Goal: Complete application form: Fill out and submit a form for a specific purpose

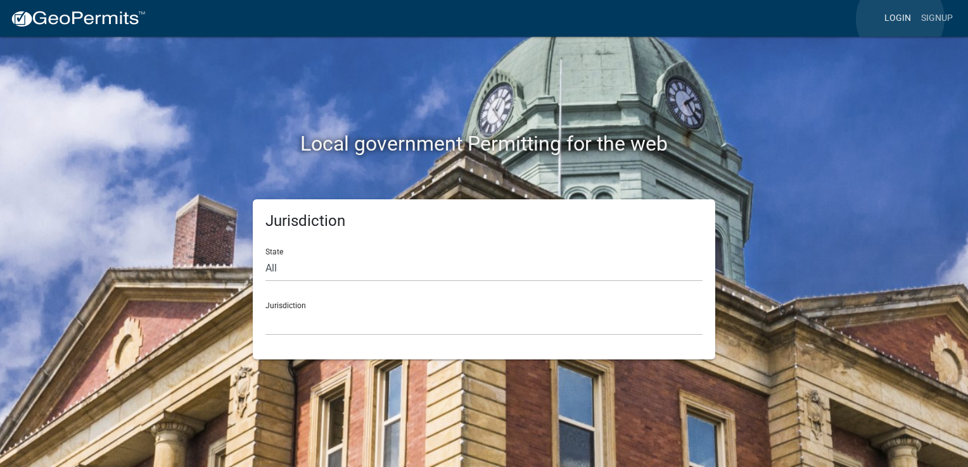
click at [900, 19] on link "Login" at bounding box center [897, 18] width 37 height 24
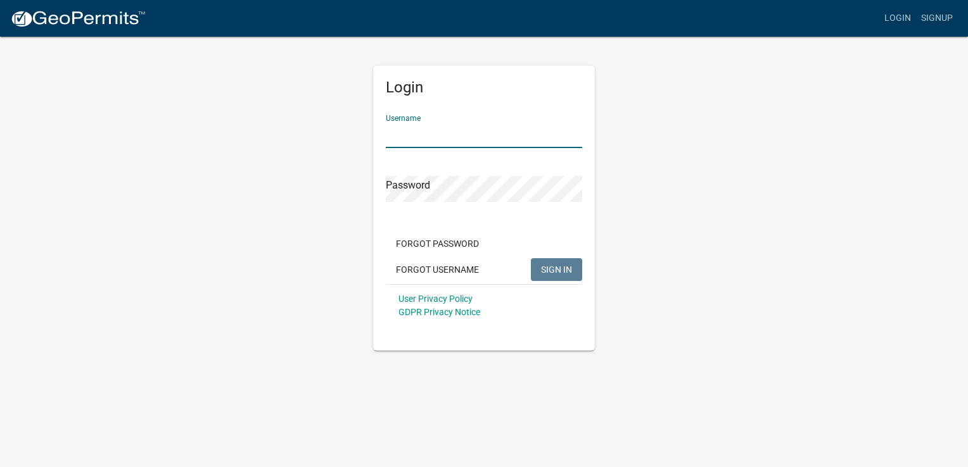
click at [507, 130] on input "Username" at bounding box center [484, 135] width 196 height 26
type input "lsdever"
click at [472, 175] on div "Password" at bounding box center [484, 180] width 196 height 44
click at [562, 272] on span "SIGN IN" at bounding box center [556, 269] width 31 height 10
click at [439, 137] on input "lsdever" at bounding box center [484, 135] width 196 height 26
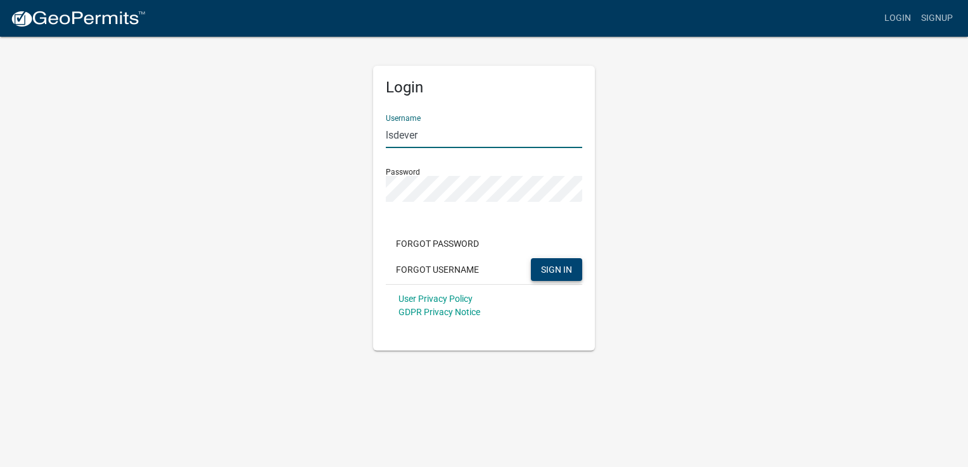
drag, startPoint x: 439, startPoint y: 137, endPoint x: 350, endPoint y: 142, distance: 88.8
click at [357, 141] on div "Login Username lsdever Password Forgot Password Forgot Username SIGN IN User Pr…" at bounding box center [484, 192] width 722 height 315
type input "[PERSON_NAME]"
click at [552, 272] on span "SIGN IN" at bounding box center [556, 269] width 31 height 10
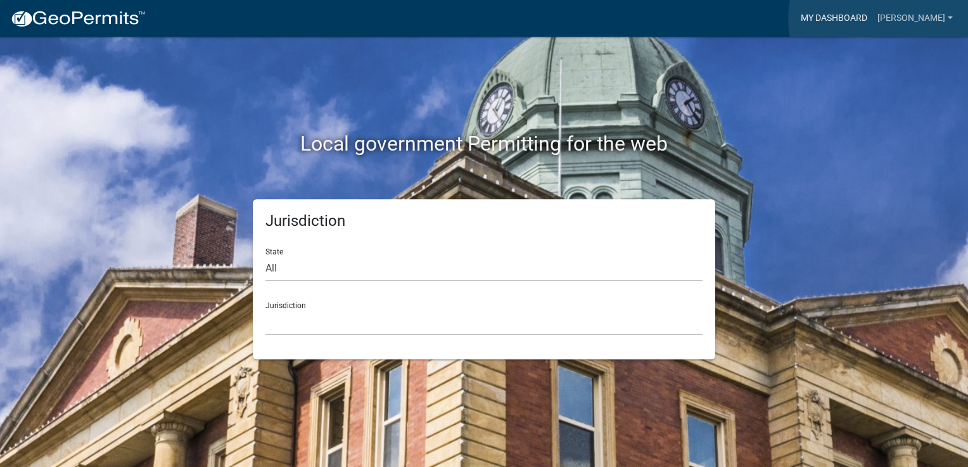
click at [872, 19] on link "My Dashboard" at bounding box center [833, 18] width 77 height 24
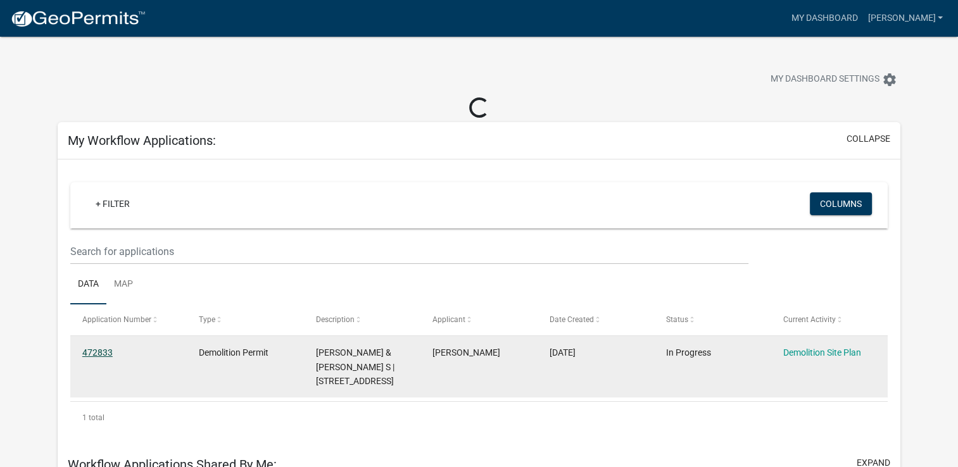
click at [102, 352] on link "472833" at bounding box center [97, 353] width 30 height 10
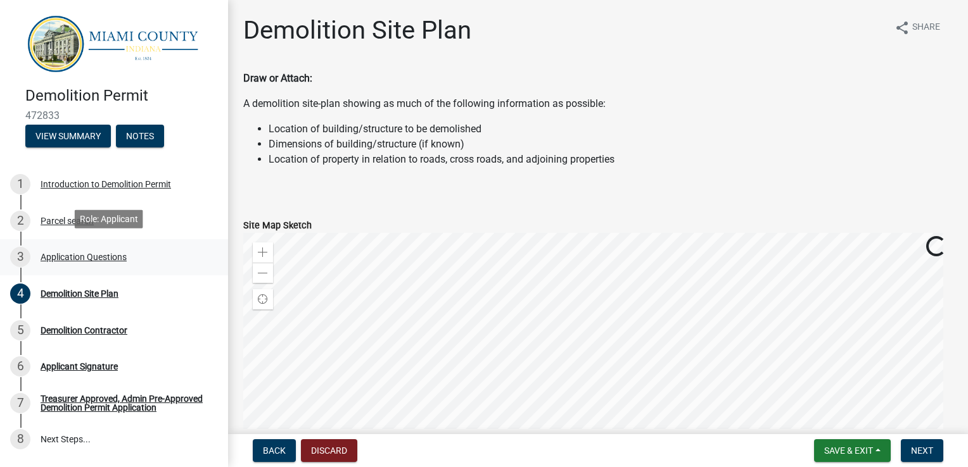
click at [82, 253] on div "Application Questions" at bounding box center [84, 257] width 86 height 9
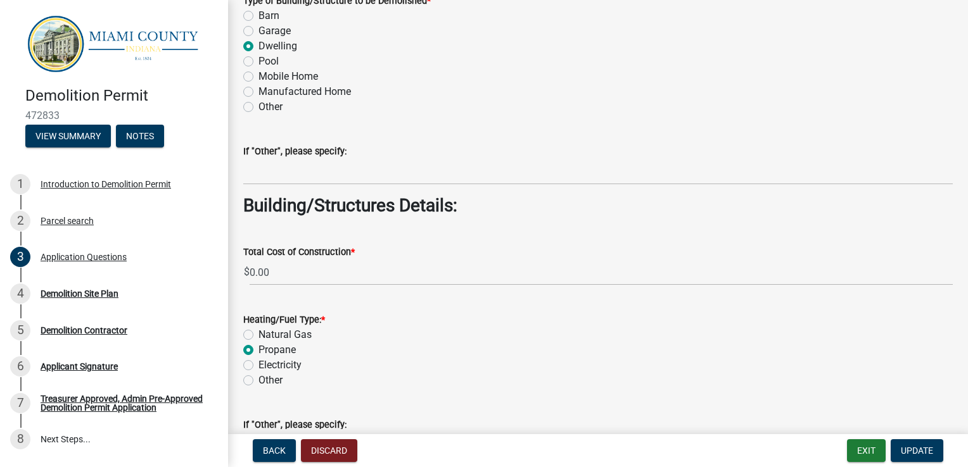
scroll to position [1457, 0]
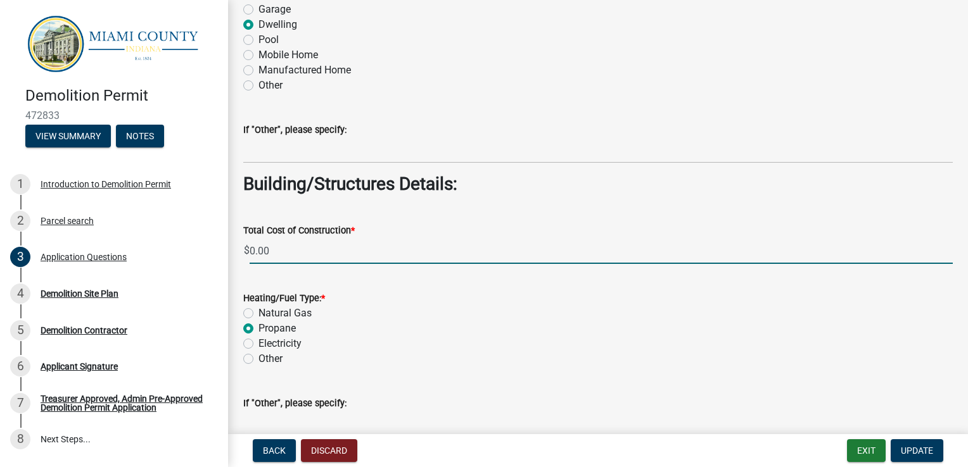
click at [283, 248] on input "0.00" at bounding box center [601, 251] width 703 height 26
drag, startPoint x: 283, startPoint y: 248, endPoint x: 239, endPoint y: 250, distance: 43.7
click at [239, 250] on div "Total Cost of Construction * $ 0.00" at bounding box center [598, 234] width 728 height 59
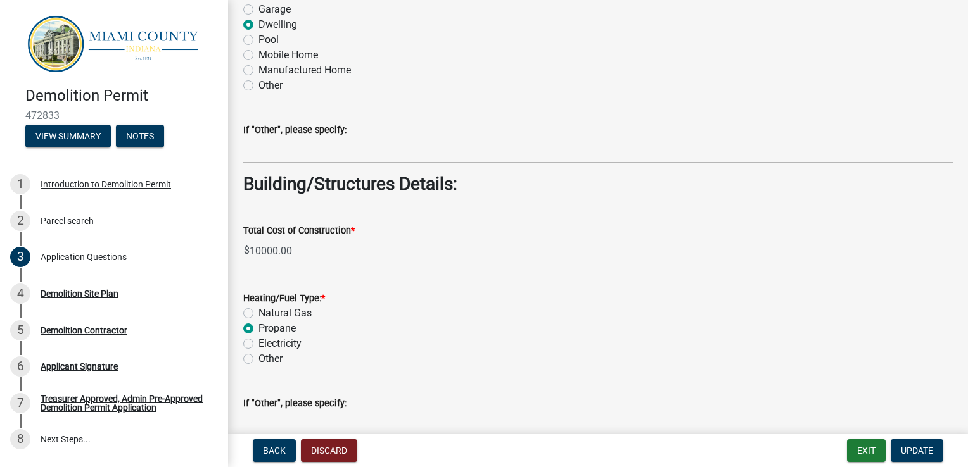
click at [397, 325] on div "Propane" at bounding box center [597, 328] width 709 height 15
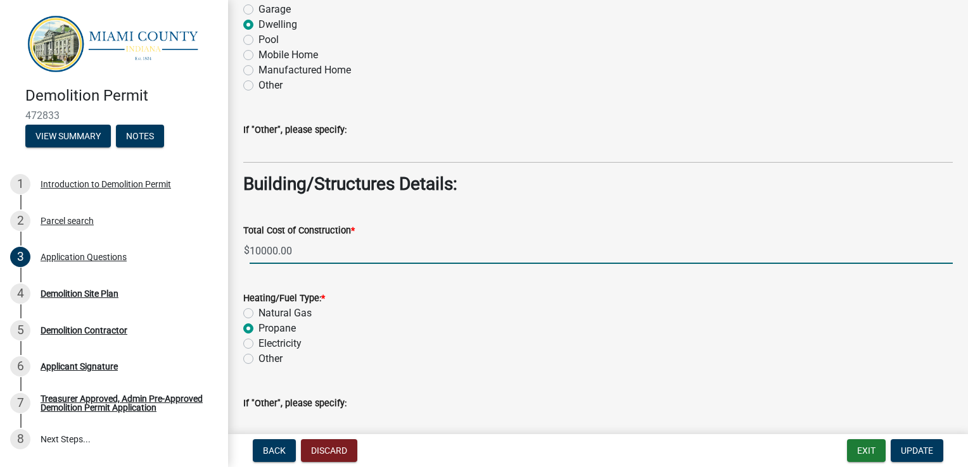
click at [311, 251] on input "10000.00" at bounding box center [601, 251] width 703 height 26
type input "1"
type input "0.00"
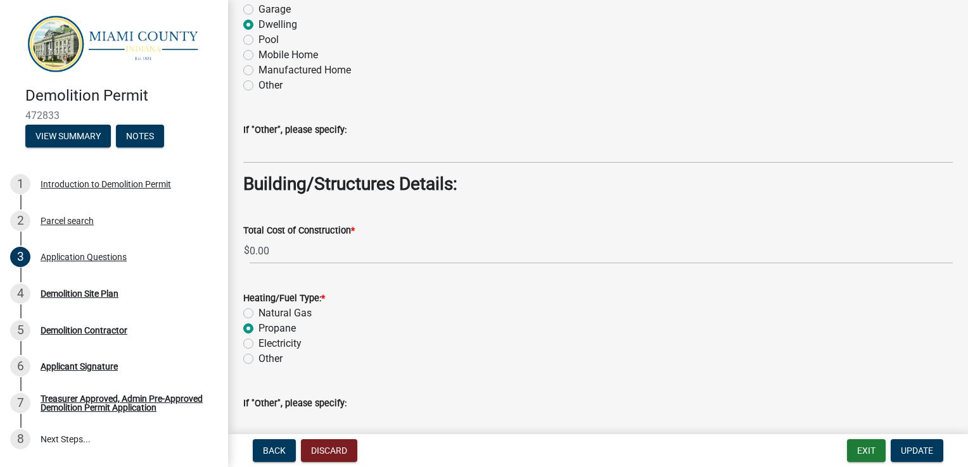
click at [350, 315] on div "Natural Gas" at bounding box center [597, 313] width 709 height 15
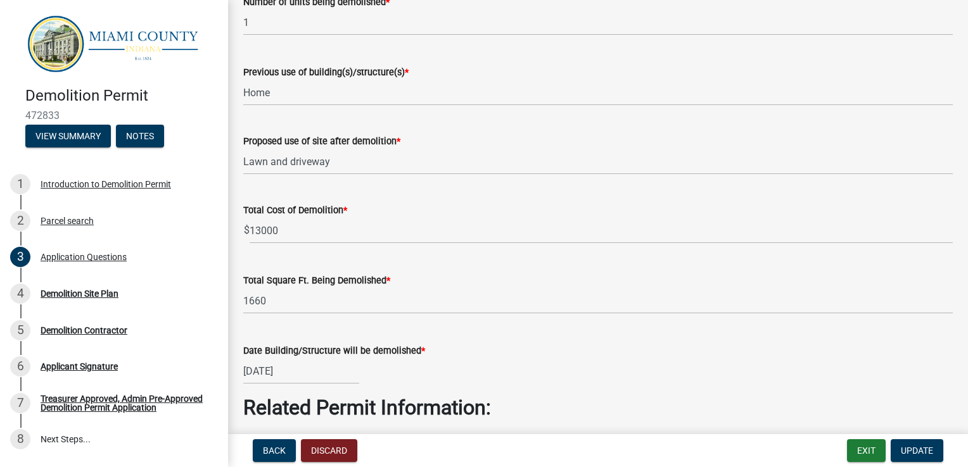
scroll to position [2090, 0]
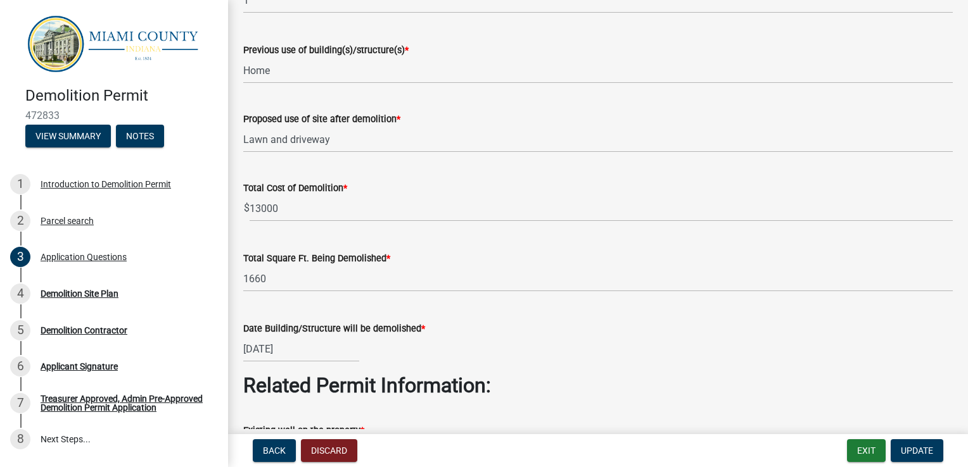
select select "10"
select select "2025"
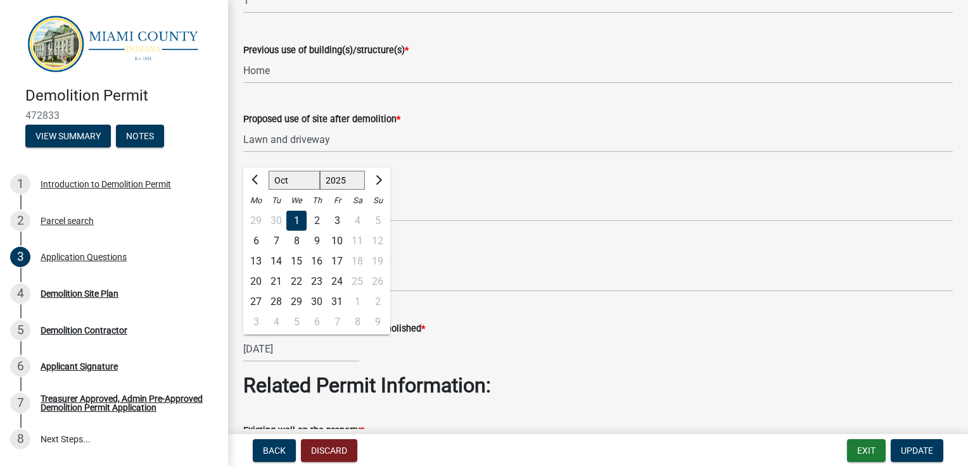
click at [269, 348] on input "[DATE]" at bounding box center [301, 349] width 116 height 26
click at [298, 262] on div "15" at bounding box center [296, 261] width 20 height 20
type input "[DATE]"
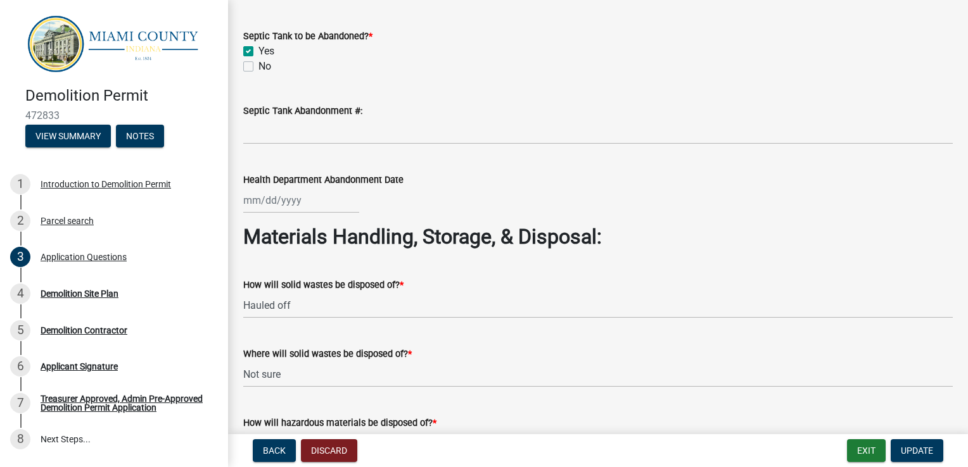
scroll to position [2913, 0]
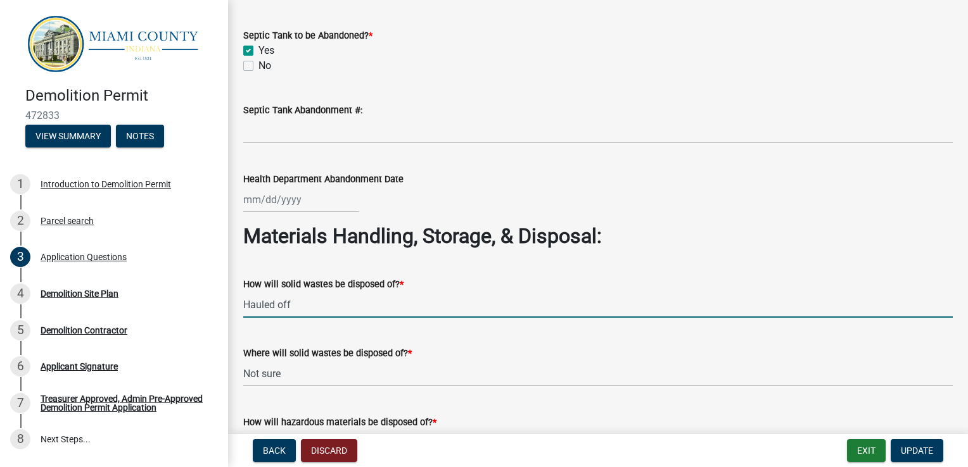
click at [305, 305] on input "Hauled off" at bounding box center [597, 305] width 709 height 26
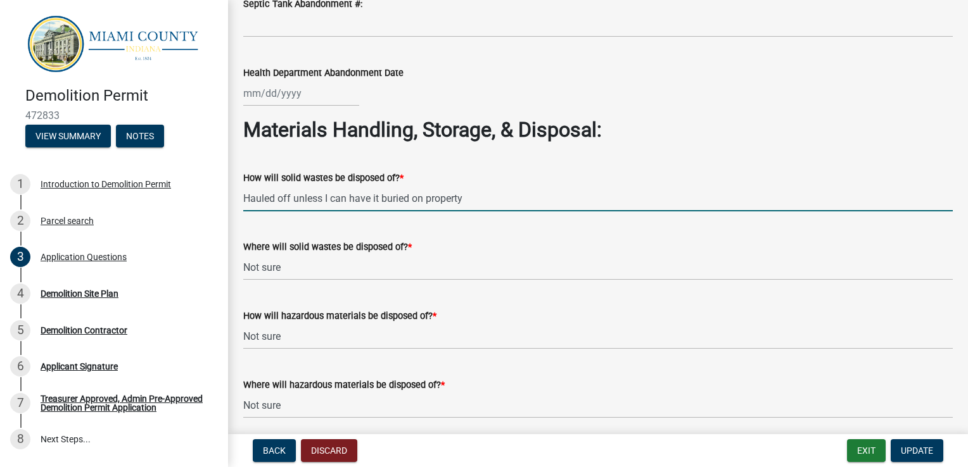
scroll to position [3040, 0]
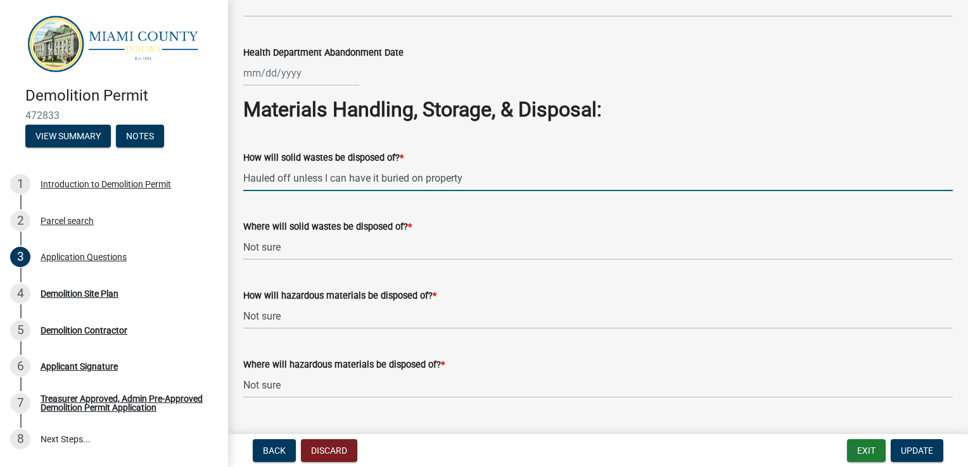
type input "Hauled off unless I can have it buried on property"
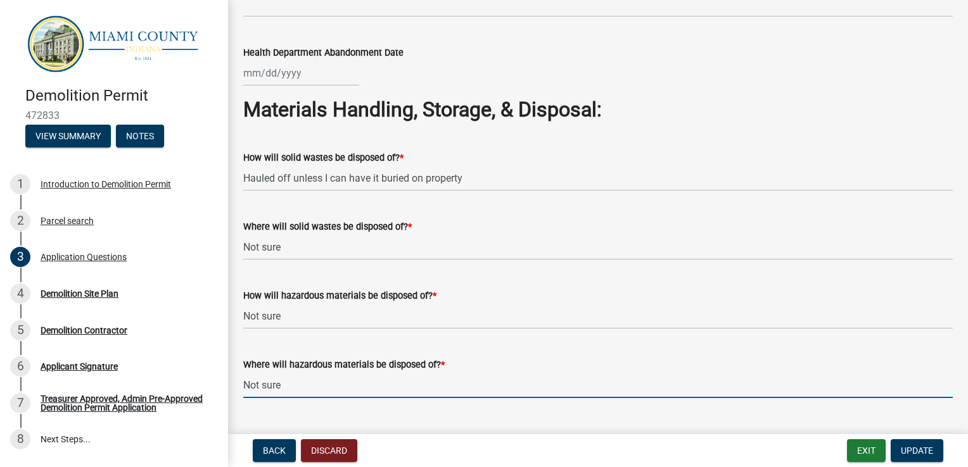
click at [289, 386] on input "Not sure" at bounding box center [597, 385] width 709 height 26
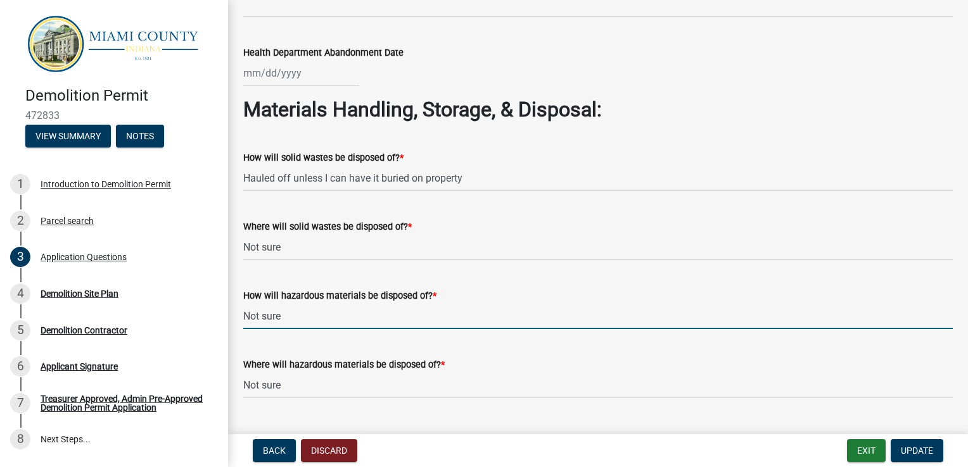
click at [288, 317] on input "Not sure" at bounding box center [597, 316] width 709 height 26
type input "N"
type input "n"
type input "N/A"
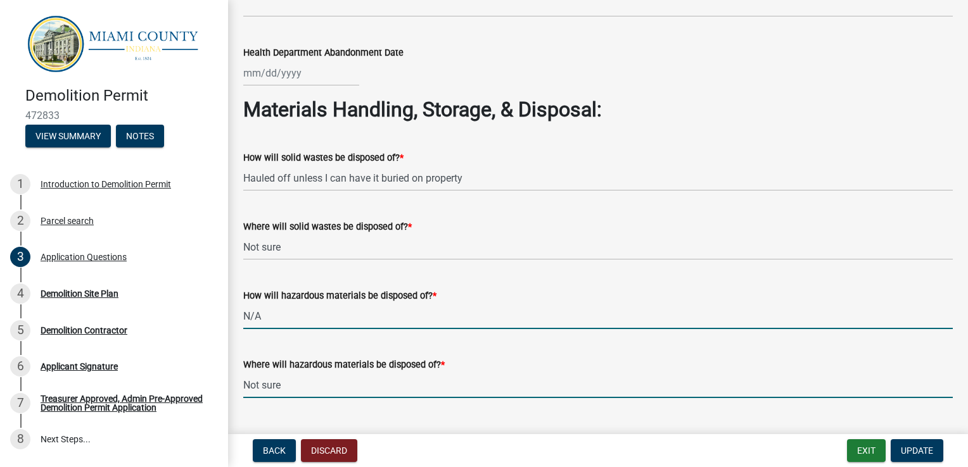
click at [297, 384] on input "Not sure" at bounding box center [597, 385] width 709 height 26
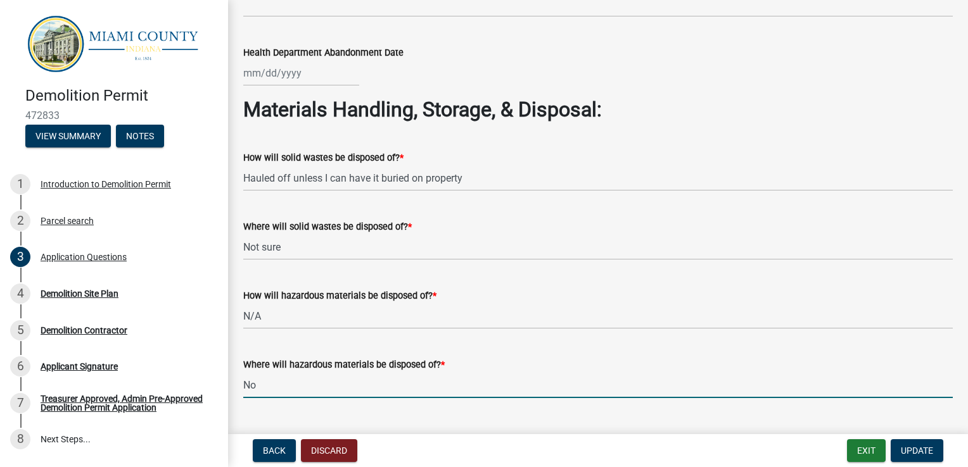
type input "N"
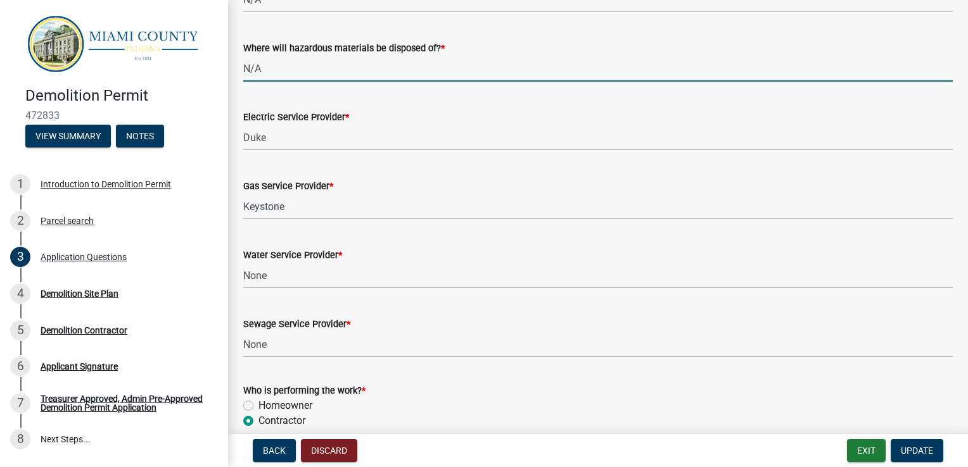
scroll to position [3416, 0]
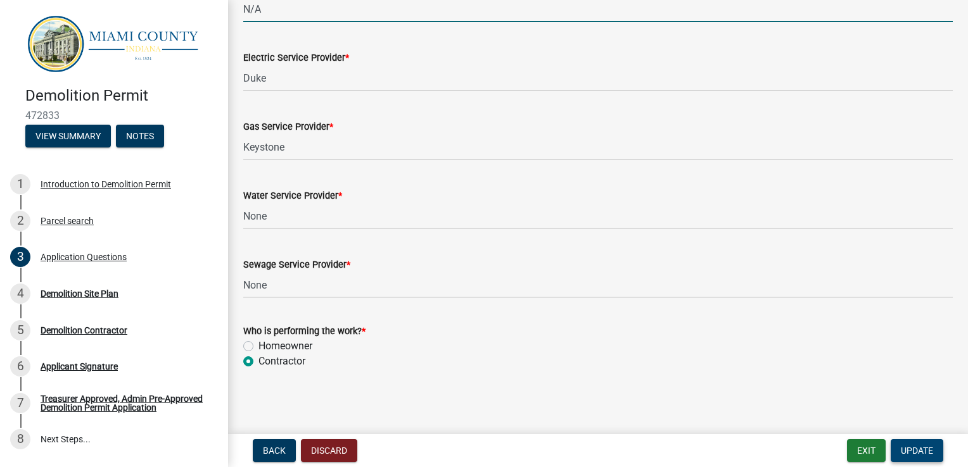
type input "N/A"
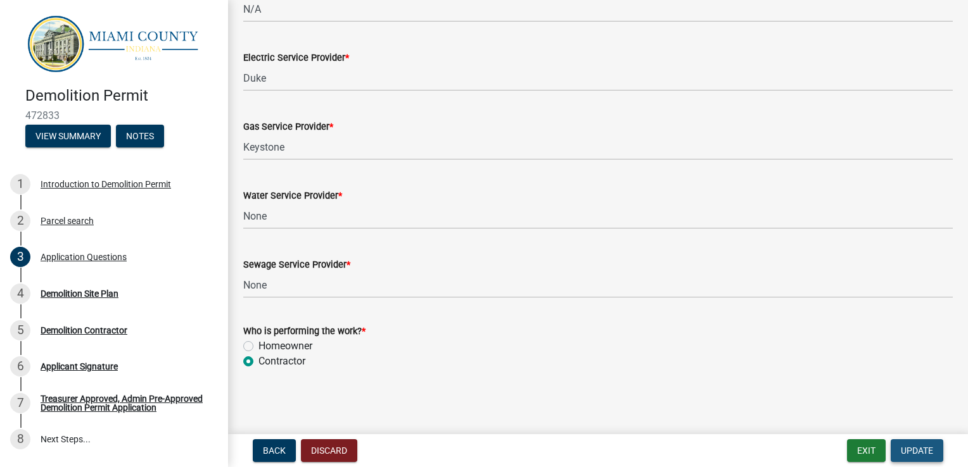
click at [925, 450] on span "Update" at bounding box center [917, 451] width 32 height 10
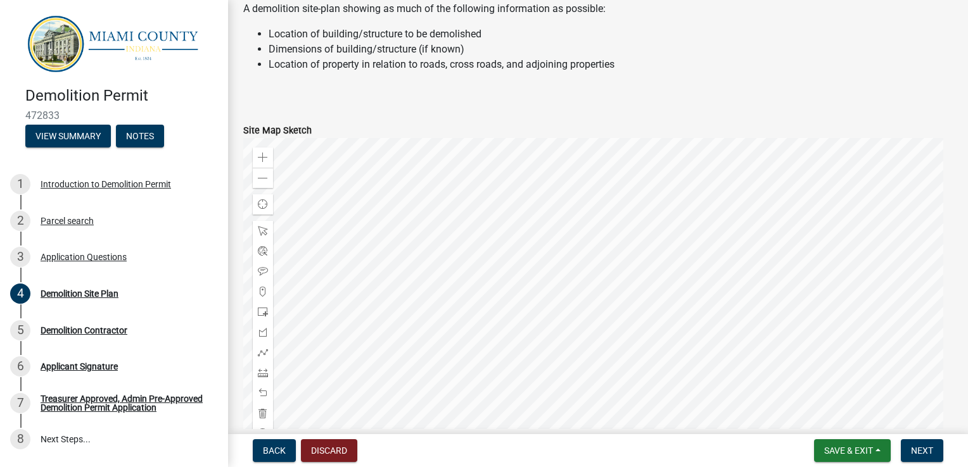
scroll to position [63, 0]
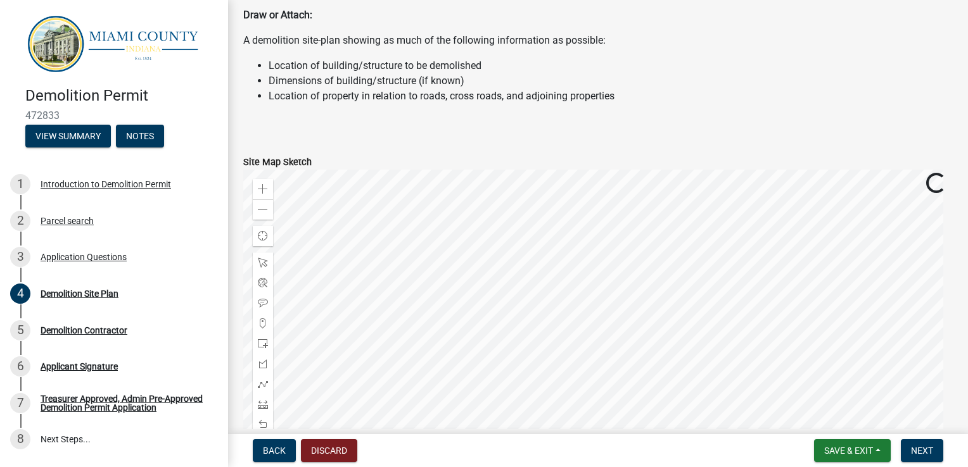
click at [598, 265] on div at bounding box center [597, 328] width 709 height 317
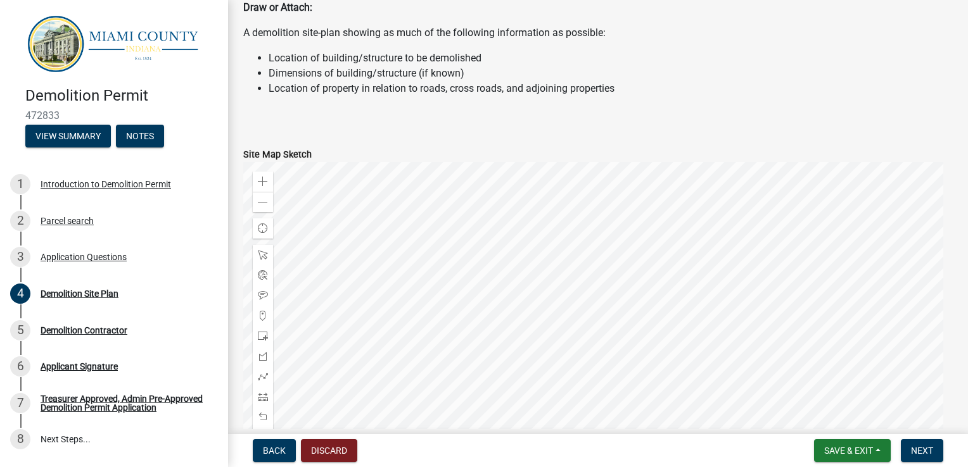
scroll to position [190, 0]
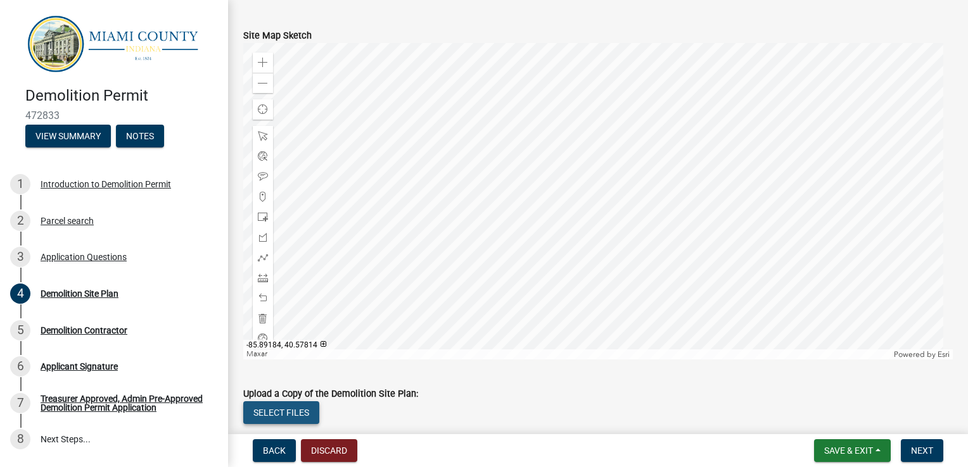
click at [290, 414] on button "Select files" at bounding box center [281, 413] width 76 height 23
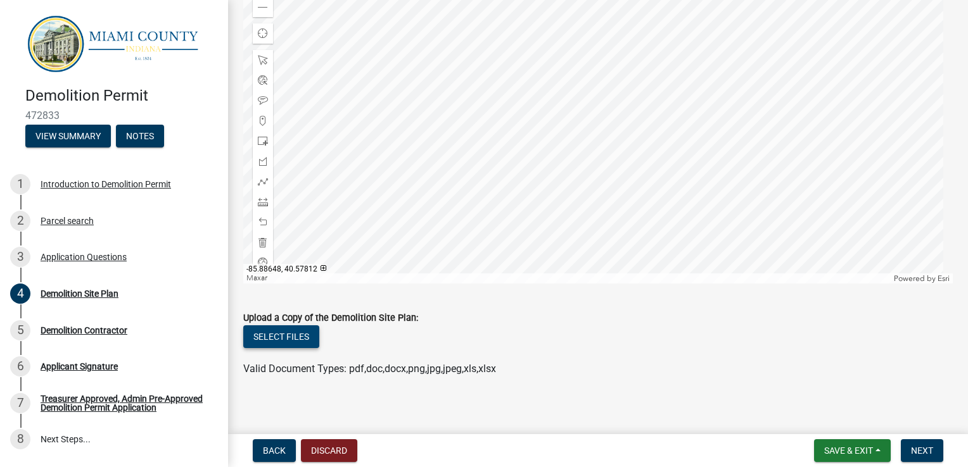
scroll to position [274, 0]
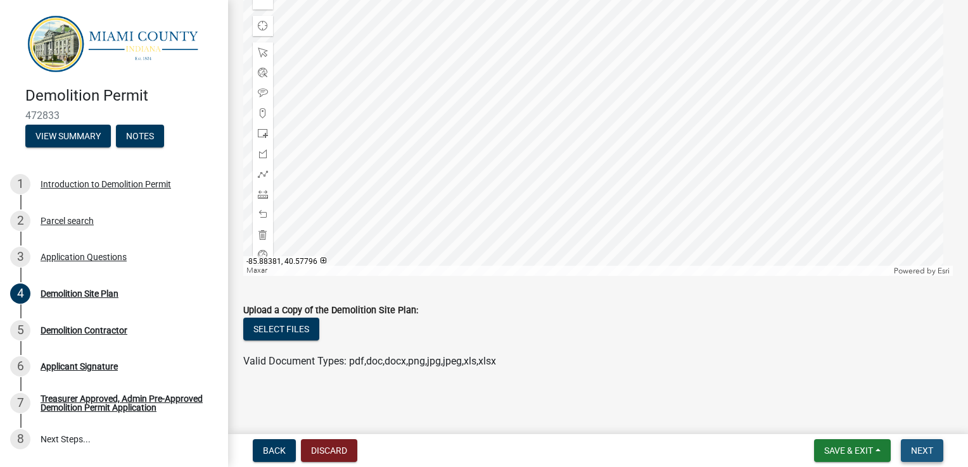
click at [923, 448] on span "Next" at bounding box center [922, 451] width 22 height 10
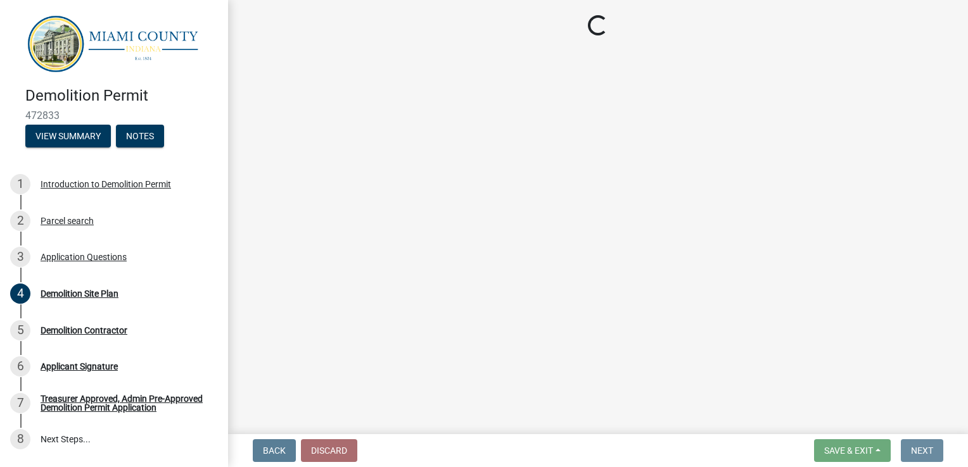
scroll to position [0, 0]
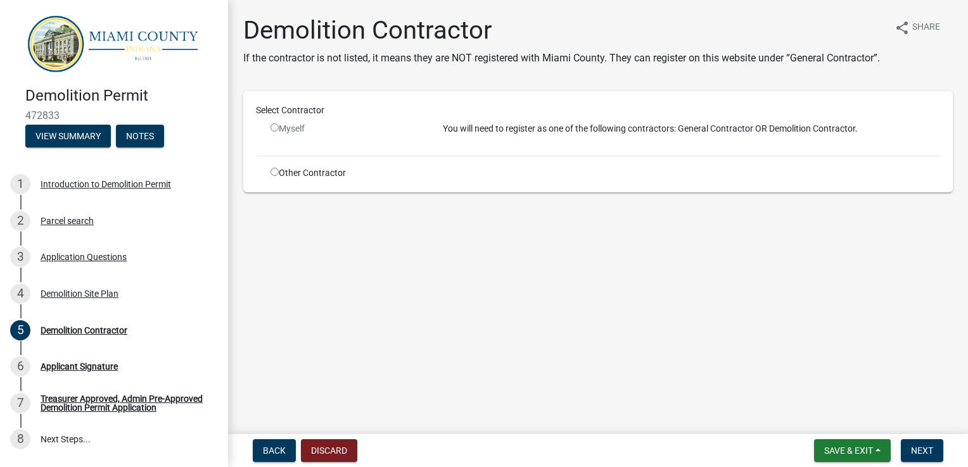
click at [274, 176] on input "radio" at bounding box center [274, 172] width 8 height 8
radio input "true"
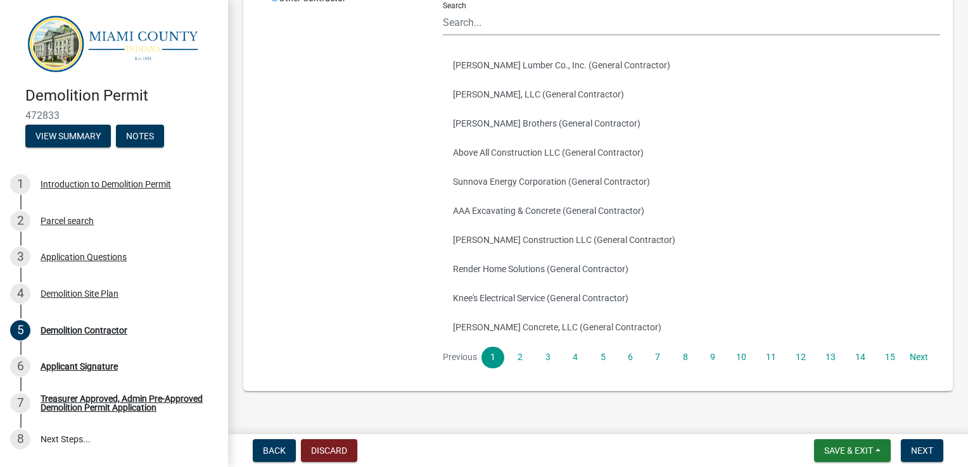
scroll to position [210, 0]
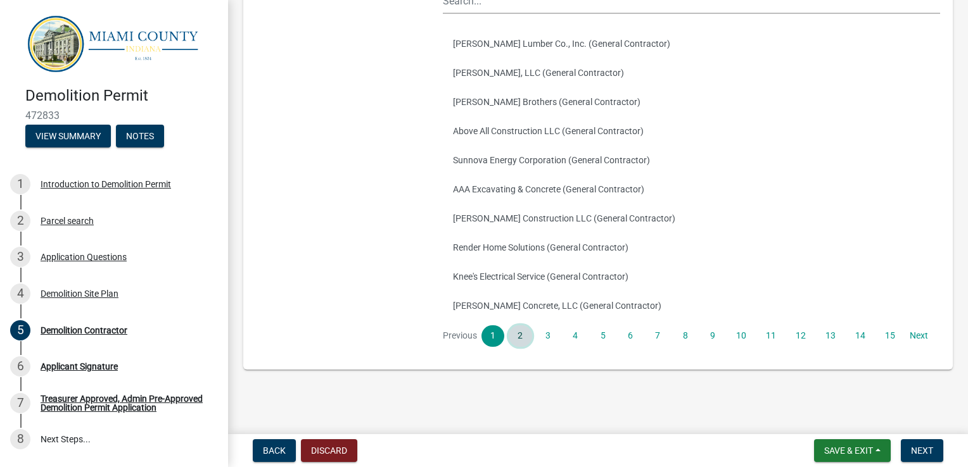
click at [519, 336] on link "2" at bounding box center [520, 337] width 23 height 22
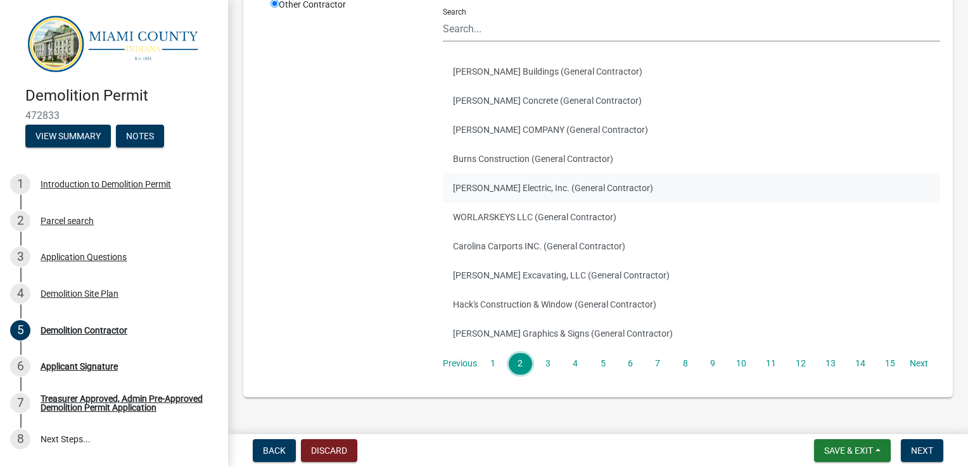
scroll to position [190, 0]
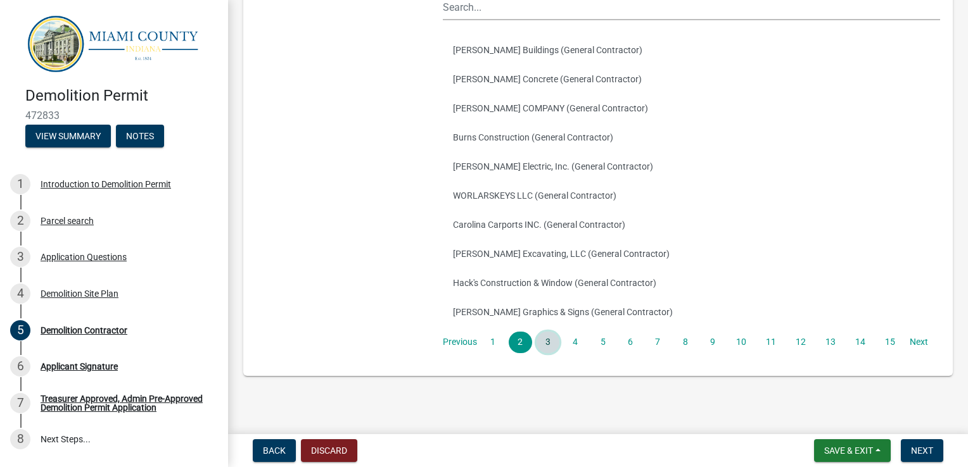
click at [546, 353] on link "3" at bounding box center [547, 343] width 23 height 22
click at [572, 353] on link "4" at bounding box center [575, 343] width 23 height 22
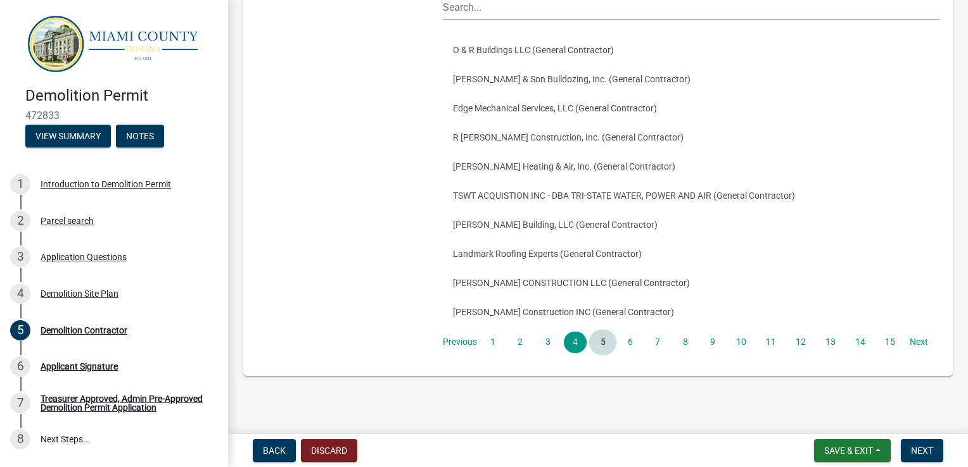
click at [604, 353] on link "5" at bounding box center [602, 343] width 23 height 22
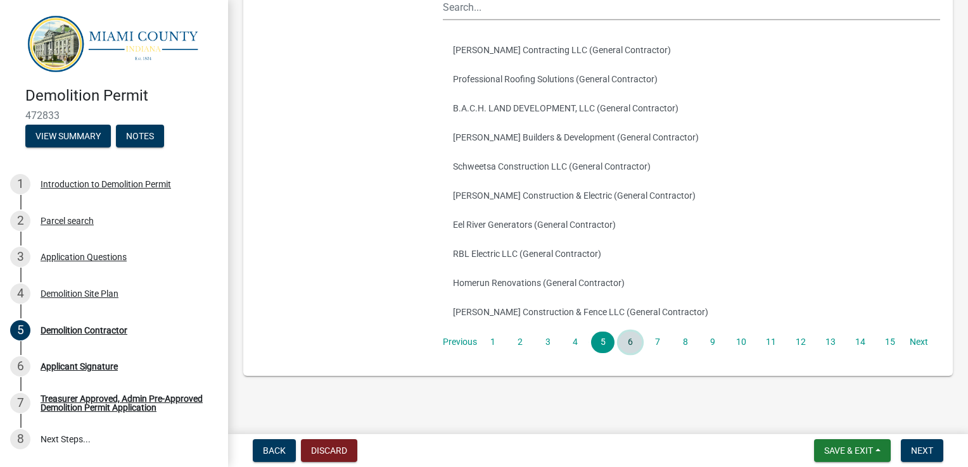
click at [631, 353] on link "6" at bounding box center [630, 343] width 23 height 22
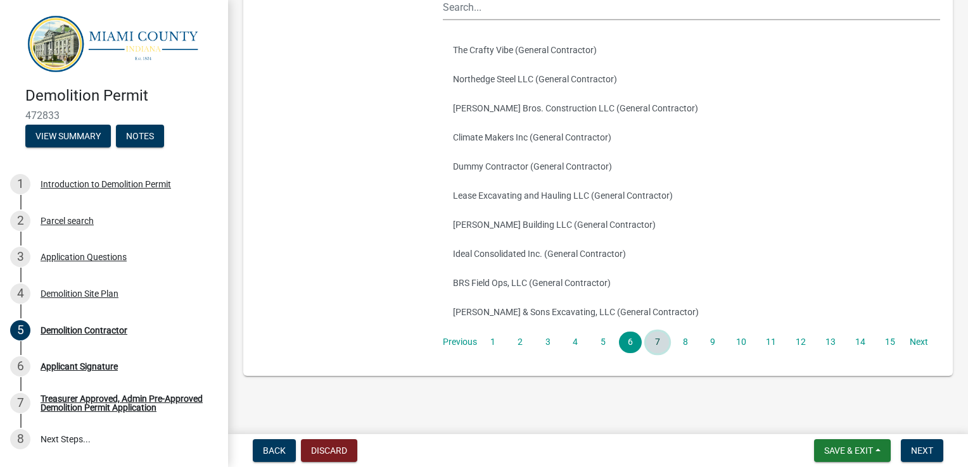
click at [654, 353] on link "7" at bounding box center [657, 343] width 23 height 22
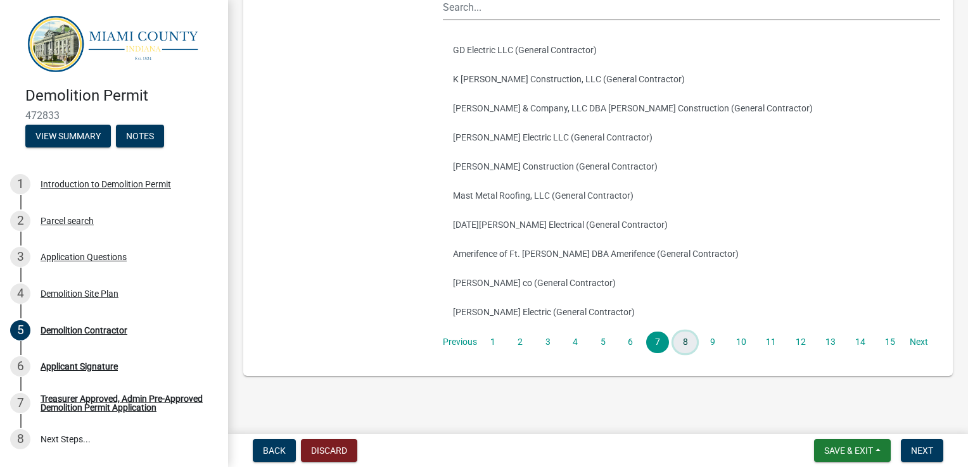
click at [684, 353] on link "8" at bounding box center [684, 343] width 23 height 22
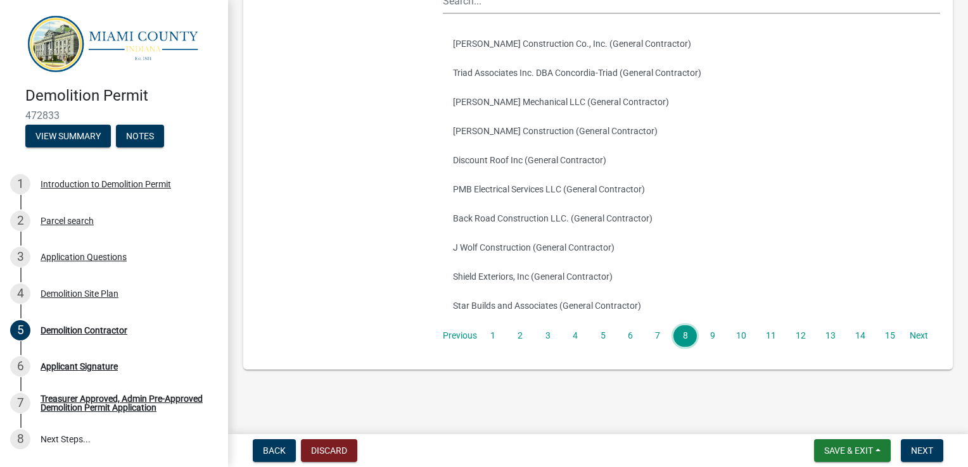
scroll to position [210, 0]
click at [917, 340] on link "Next" at bounding box center [918, 337] width 23 height 22
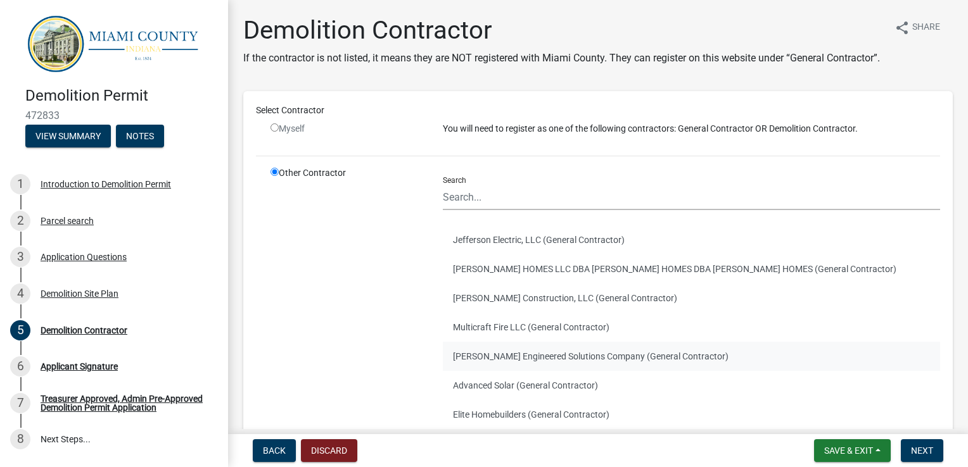
scroll to position [63, 0]
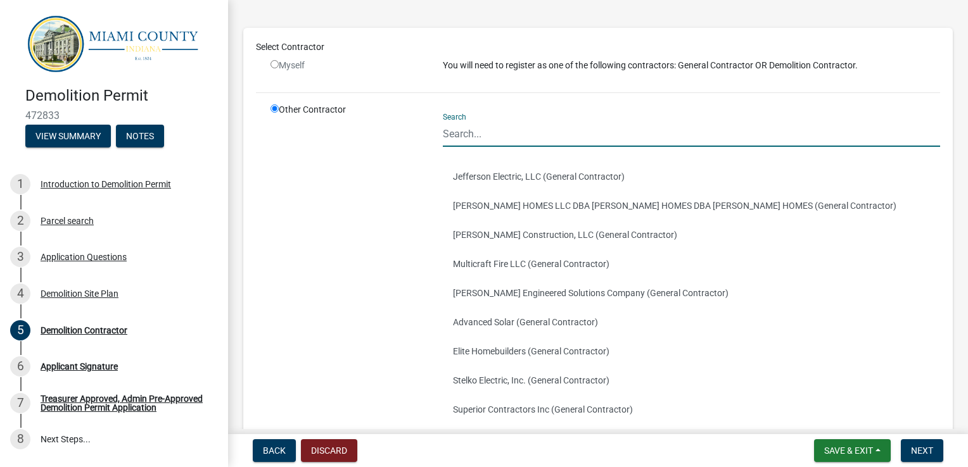
click at [453, 147] on input "Search" at bounding box center [691, 134] width 497 height 26
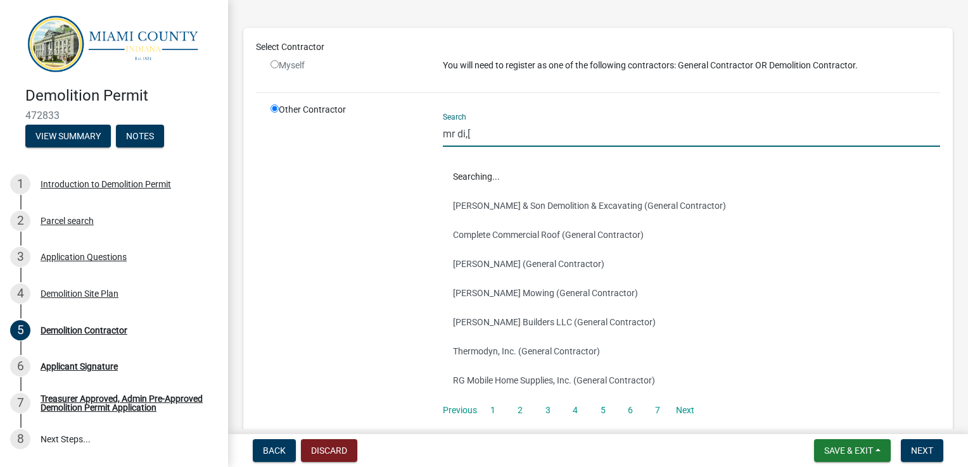
scroll to position [0, 0]
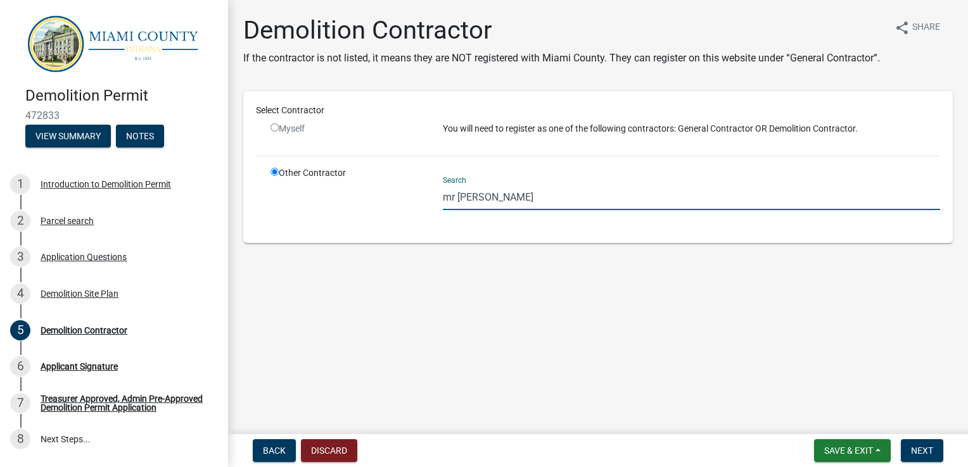
drag, startPoint x: 491, startPoint y: 216, endPoint x: 447, endPoint y: 215, distance: 44.3
click at [447, 210] on input "mr [PERSON_NAME]" at bounding box center [691, 197] width 497 height 26
click at [454, 194] on div "Search mr [PERSON_NAME]" at bounding box center [691, 189] width 497 height 44
click at [474, 210] on input "mr [PERSON_NAME]" at bounding box center [691, 197] width 497 height 26
drag, startPoint x: 513, startPoint y: 212, endPoint x: 418, endPoint y: 214, distance: 95.0
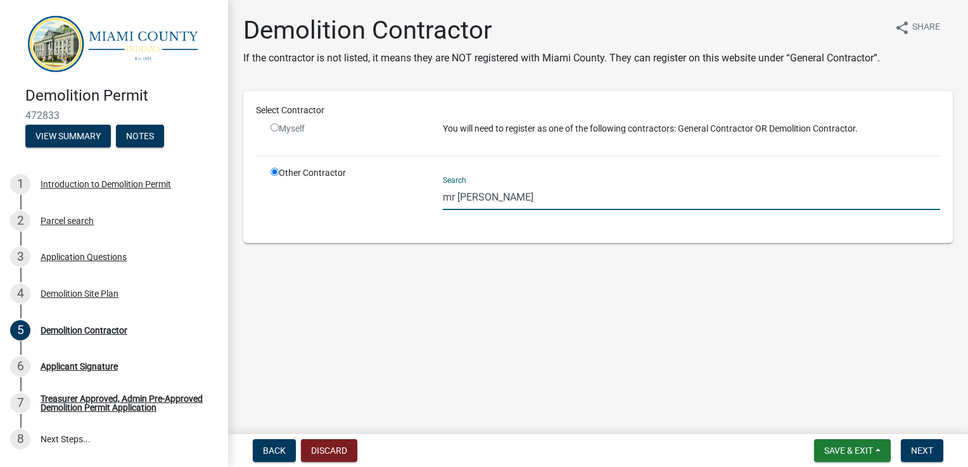
click at [418, 214] on div "Other Contractor Search mr [PERSON_NAME]" at bounding box center [605, 199] width 688 height 64
type input "[PERSON_NAME]"
click at [455, 191] on div "Search [PERSON_NAME]" at bounding box center [691, 189] width 497 height 44
click at [458, 193] on div "Search [PERSON_NAME]" at bounding box center [691, 189] width 497 height 44
click at [925, 452] on span "Next" at bounding box center [922, 451] width 22 height 10
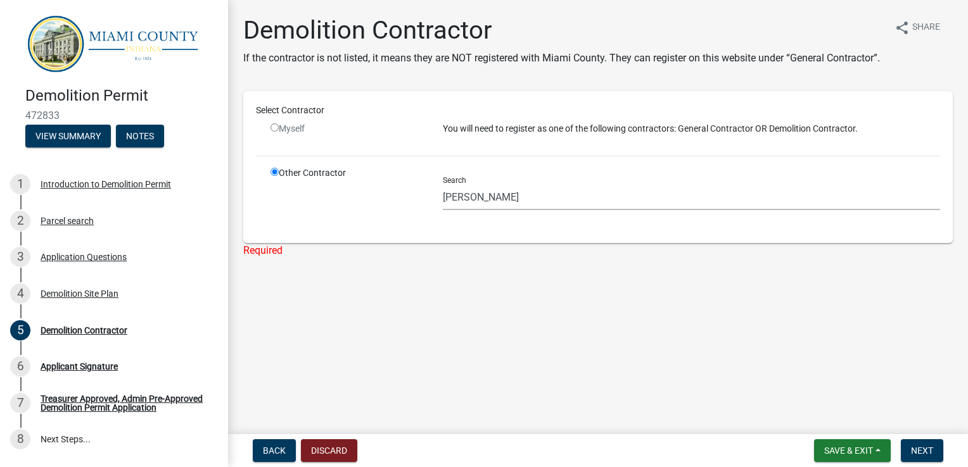
click at [274, 132] on input "radio" at bounding box center [274, 127] width 8 height 8
radio input "false"
radio input "true"
click at [274, 132] on input "radio" at bounding box center [274, 127] width 8 height 8
radio input "false"
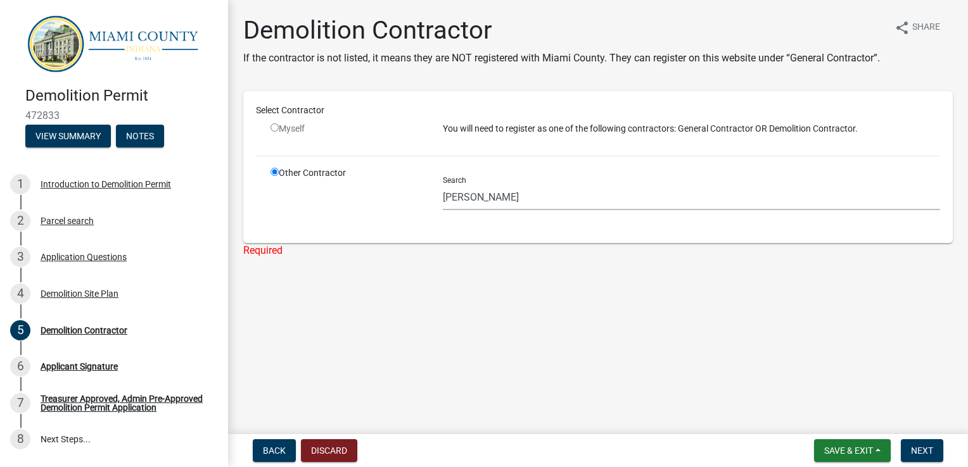
radio input "true"
click at [274, 176] on input "radio" at bounding box center [274, 172] width 8 height 8
click at [273, 132] on input "radio" at bounding box center [274, 127] width 8 height 8
radio input "false"
radio input "true"
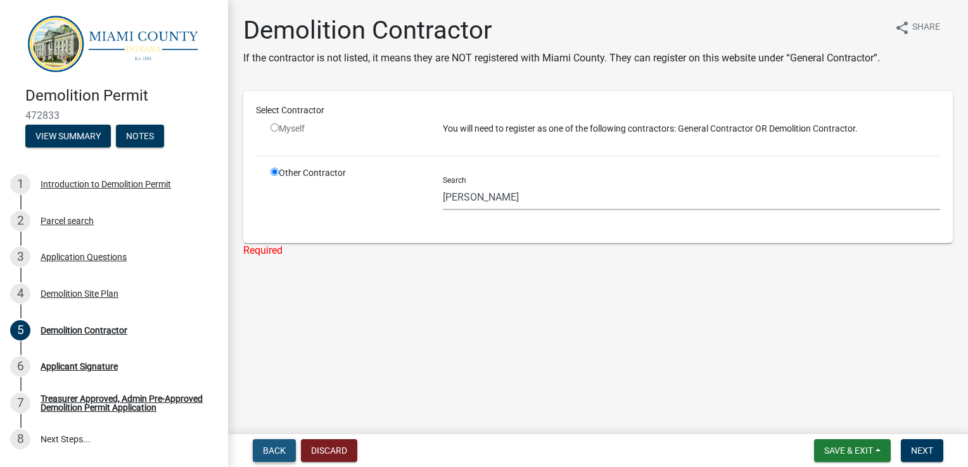
click at [269, 452] on span "Back" at bounding box center [274, 451] width 23 height 10
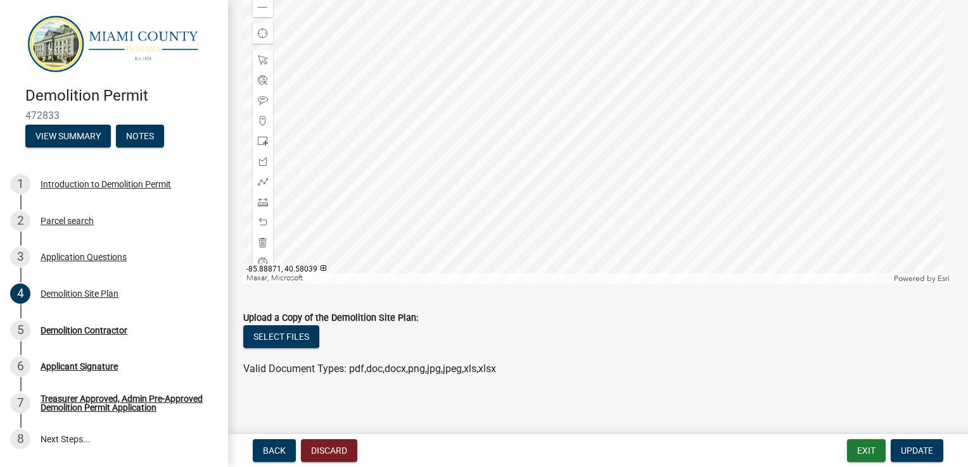
scroll to position [274, 0]
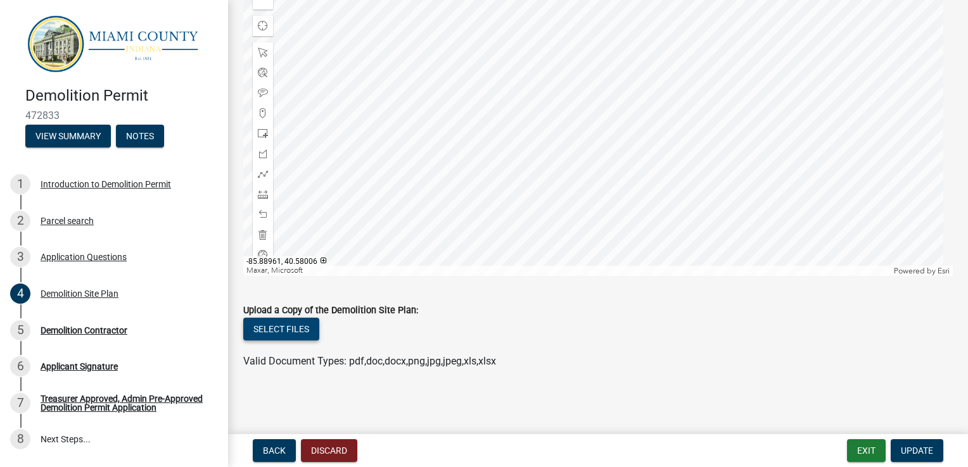
click at [289, 331] on button "Select files" at bounding box center [281, 329] width 76 height 23
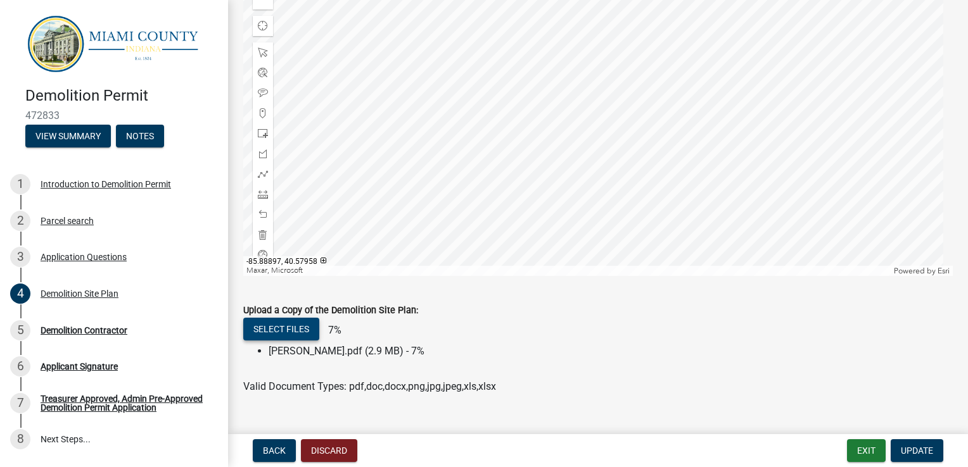
scroll to position [299, 0]
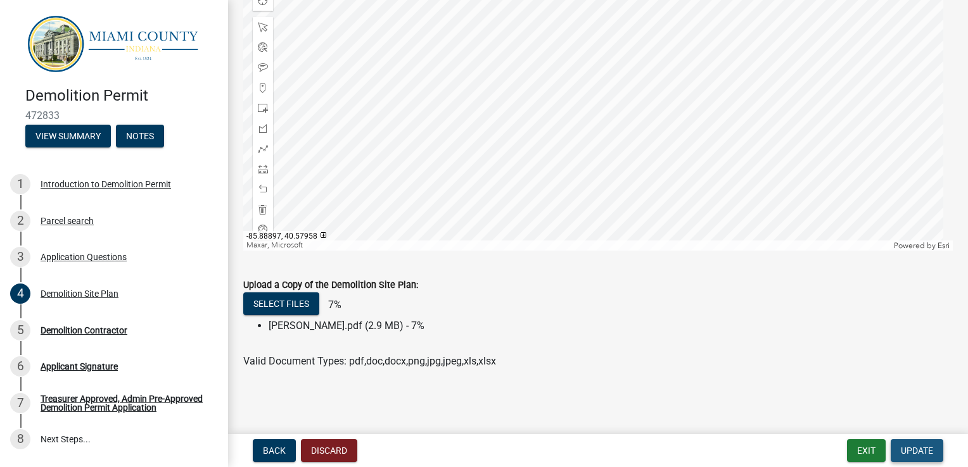
click at [930, 452] on span "Update" at bounding box center [917, 451] width 32 height 10
click at [909, 450] on span "Update" at bounding box center [917, 451] width 32 height 10
click at [98, 328] on div "Demolition Contractor" at bounding box center [84, 330] width 87 height 9
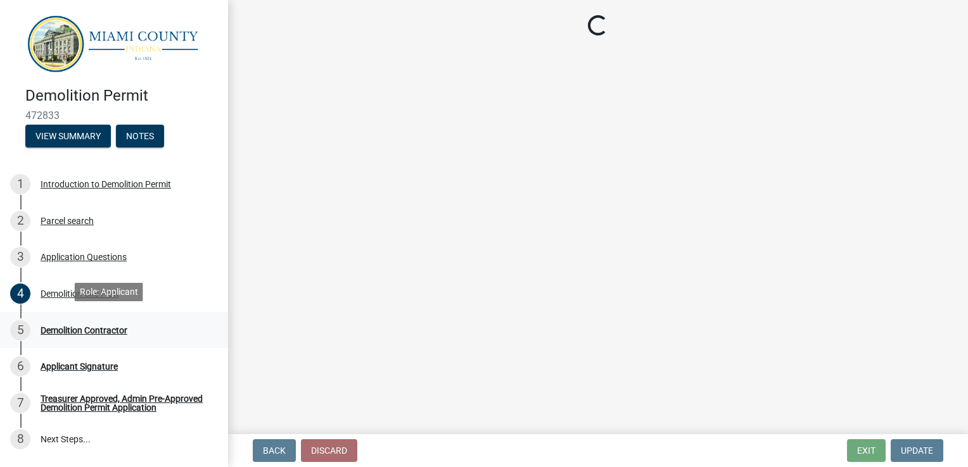
scroll to position [0, 0]
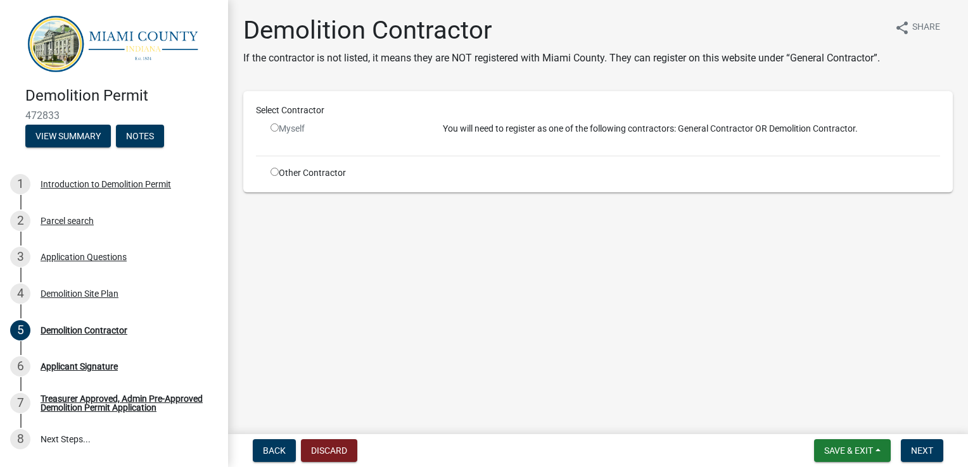
click at [273, 132] on input "radio" at bounding box center [274, 127] width 8 height 8
click at [274, 132] on input "radio" at bounding box center [274, 127] width 8 height 8
click at [925, 450] on span "Next" at bounding box center [922, 451] width 22 height 10
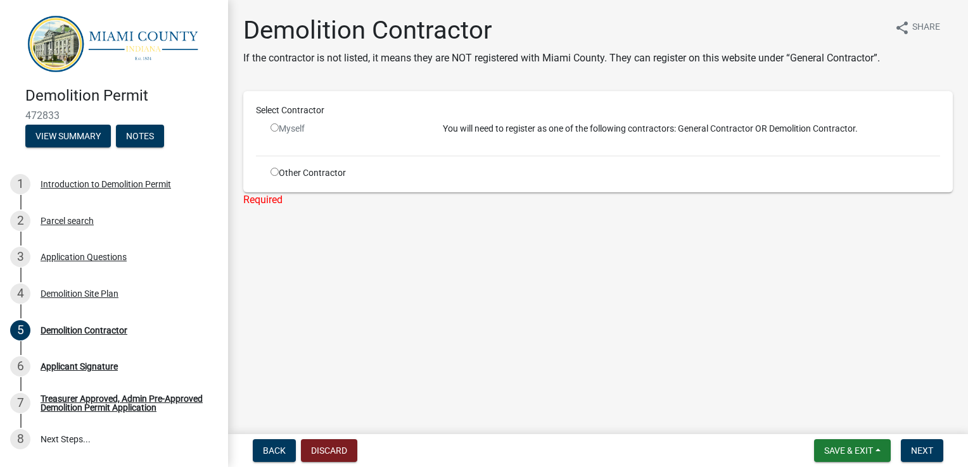
click at [275, 132] on input "radio" at bounding box center [274, 127] width 8 height 8
radio input "false"
click at [269, 452] on span "Back" at bounding box center [274, 451] width 23 height 10
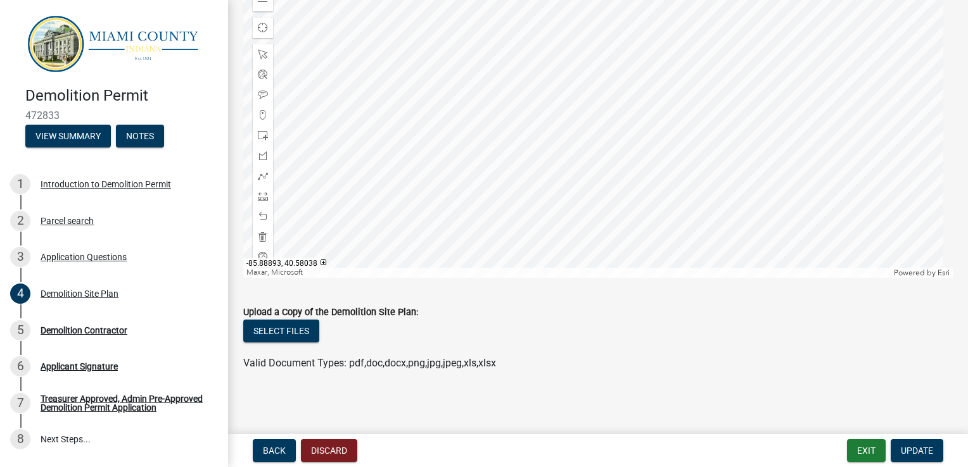
scroll to position [274, 0]
click at [282, 329] on button "Select files" at bounding box center [281, 329] width 76 height 23
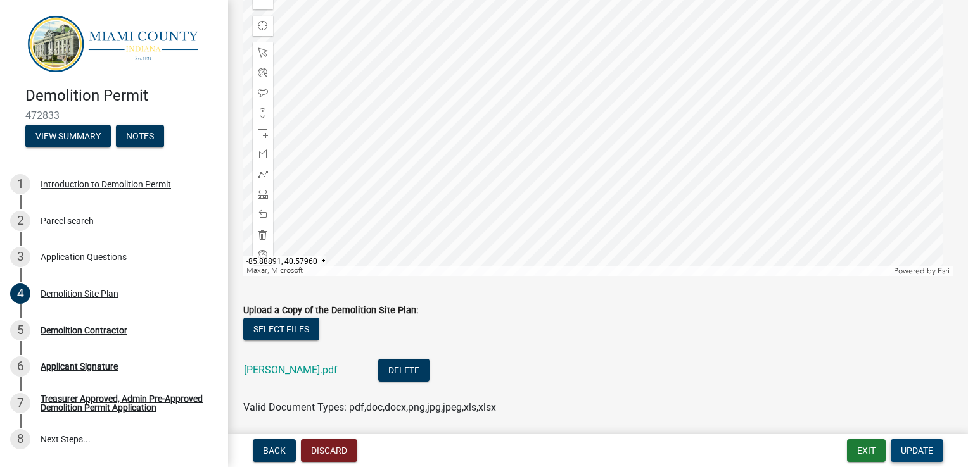
click at [918, 450] on span "Update" at bounding box center [917, 451] width 32 height 10
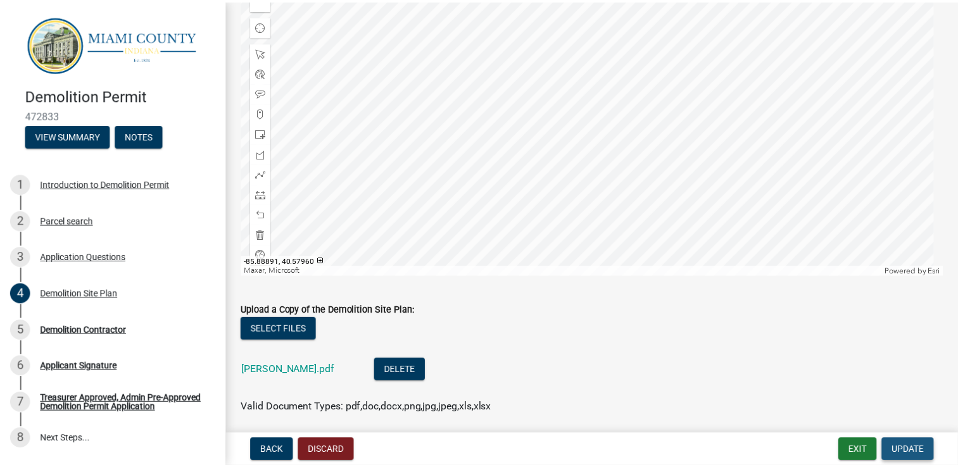
scroll to position [0, 0]
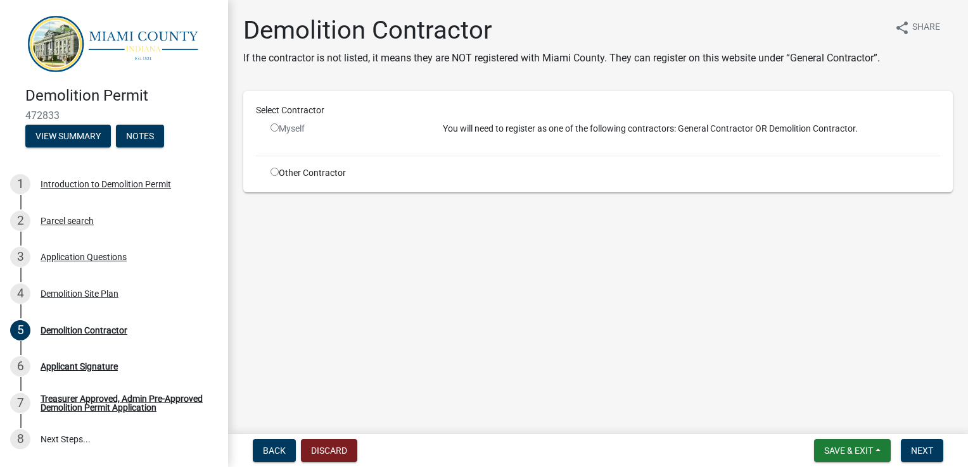
click at [274, 132] on input "radio" at bounding box center [274, 127] width 8 height 8
radio input "false"
click at [848, 450] on span "Save & Exit" at bounding box center [848, 451] width 49 height 10
click at [831, 418] on button "Save & Exit" at bounding box center [839, 418] width 101 height 30
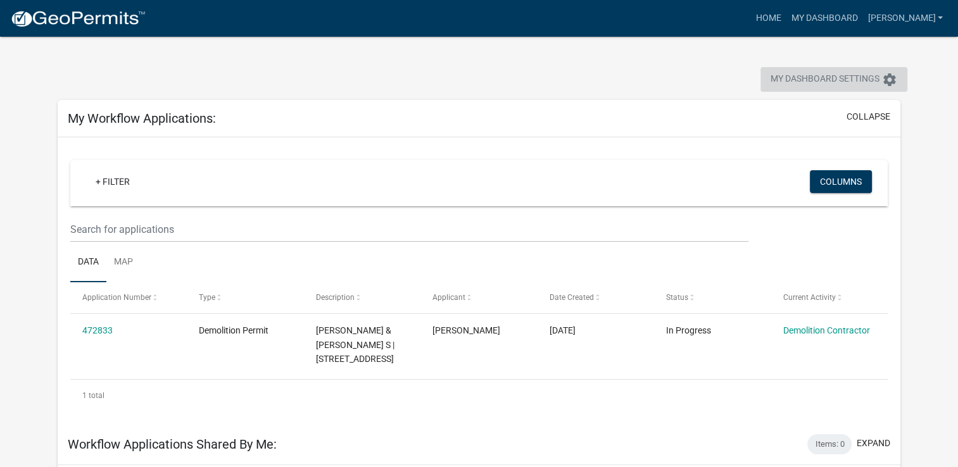
click at [801, 77] on span "My Dashboard Settings" at bounding box center [825, 79] width 109 height 15
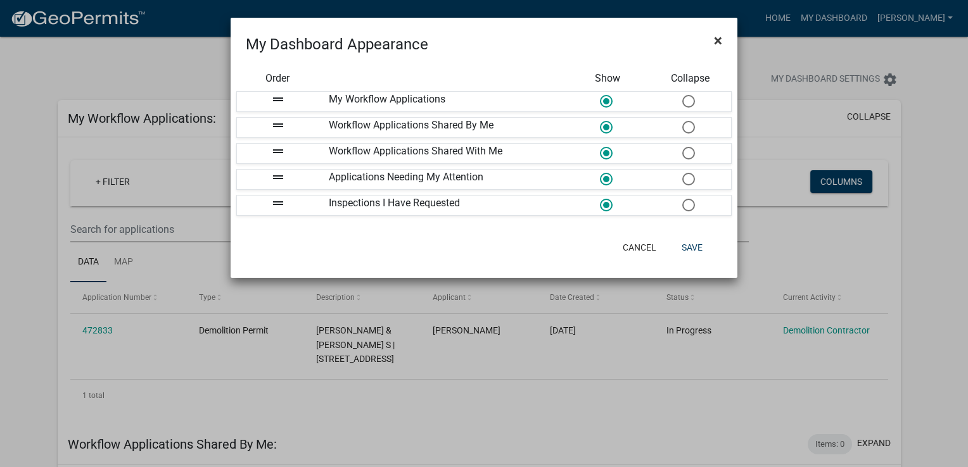
click at [717, 40] on span "×" at bounding box center [718, 41] width 8 height 18
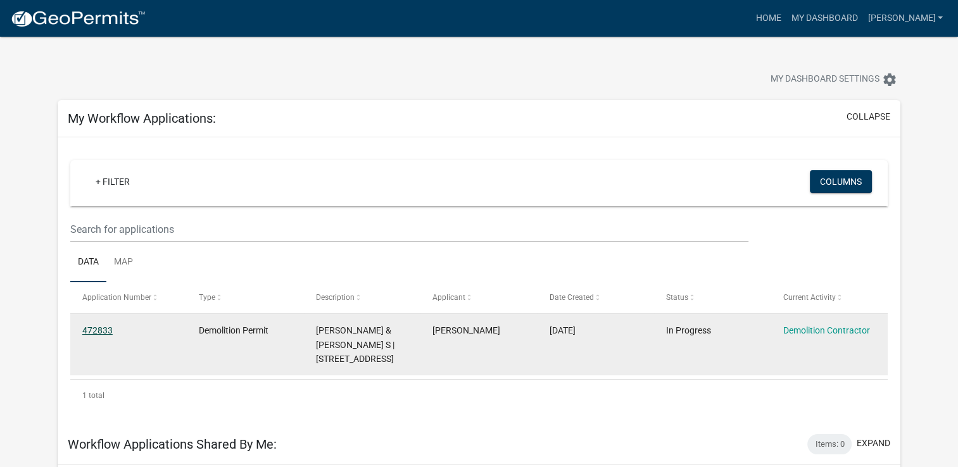
click at [101, 327] on link "472833" at bounding box center [97, 331] width 30 height 10
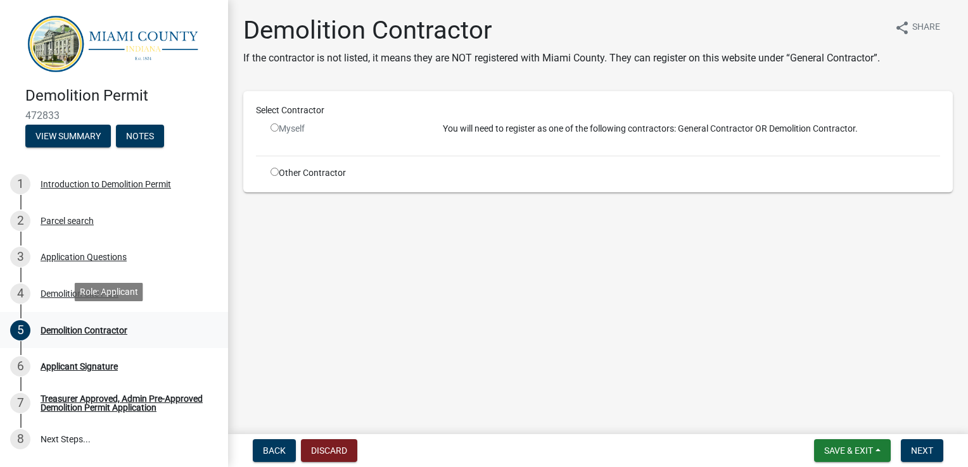
click at [110, 328] on div "Demolition Contractor" at bounding box center [84, 330] width 87 height 9
click at [270, 176] on input "radio" at bounding box center [274, 172] width 8 height 8
radio input "true"
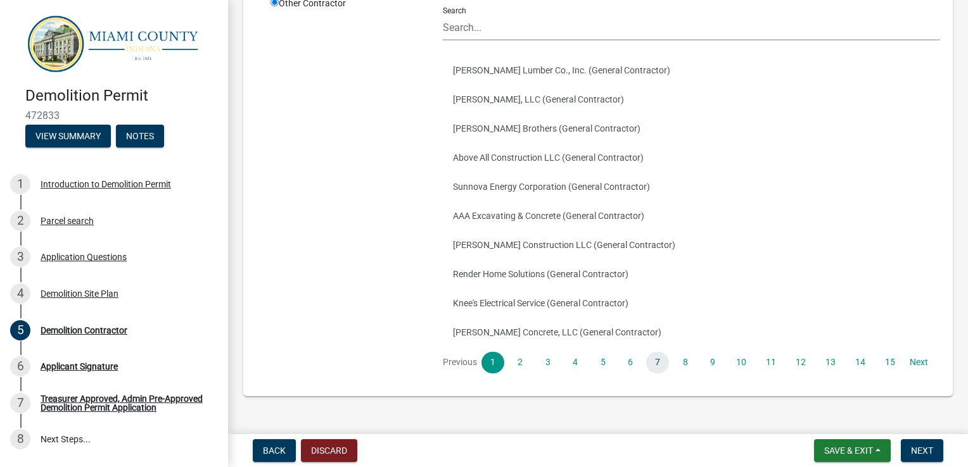
scroll to position [190, 0]
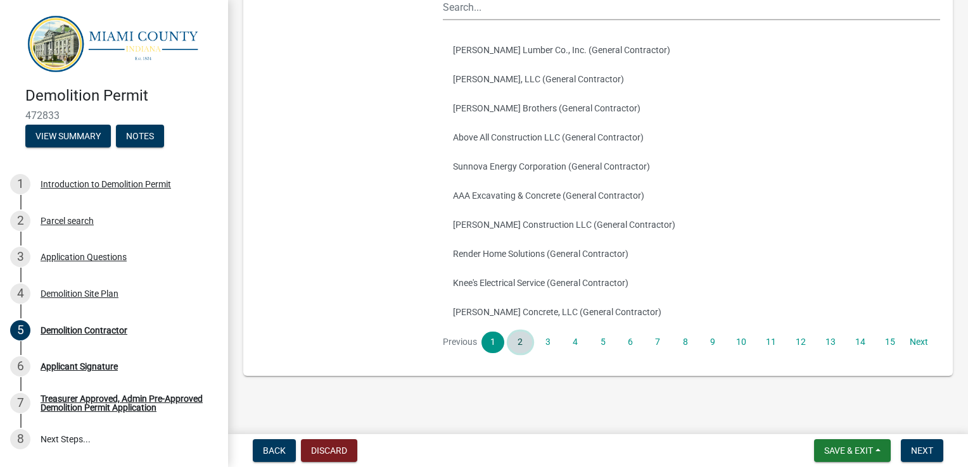
click at [519, 353] on link "2" at bounding box center [520, 343] width 23 height 22
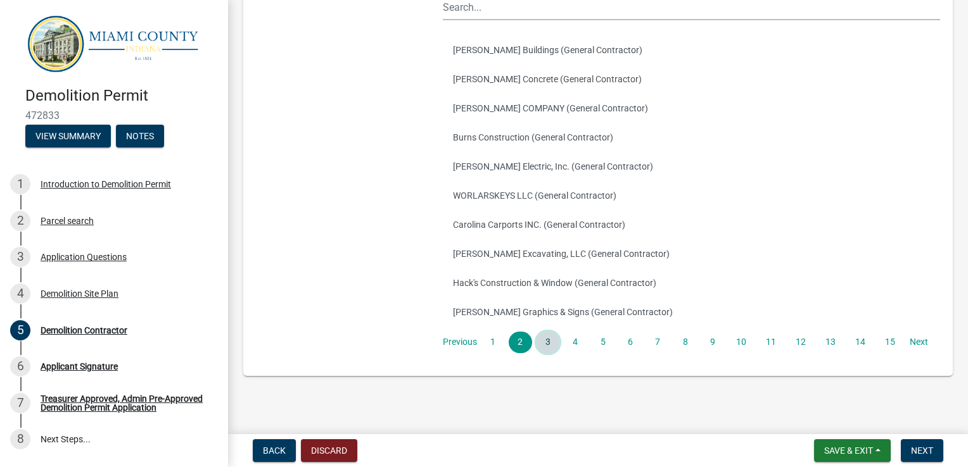
click at [548, 353] on link "3" at bounding box center [547, 343] width 23 height 22
click at [576, 353] on link "4" at bounding box center [575, 343] width 23 height 22
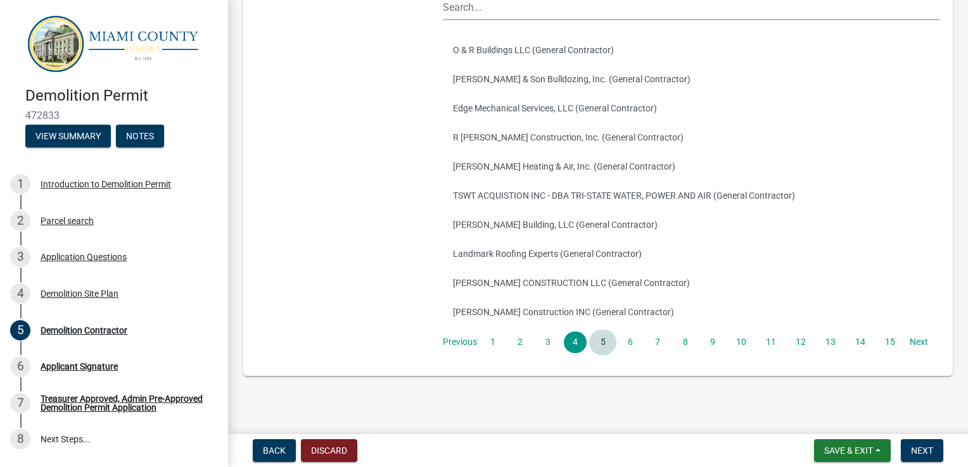
click at [600, 353] on link "5" at bounding box center [602, 343] width 23 height 22
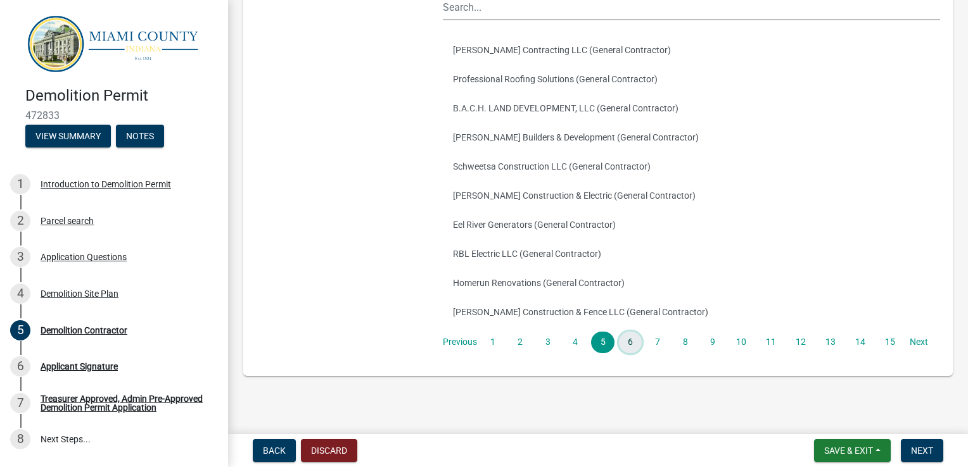
click at [626, 353] on link "6" at bounding box center [630, 343] width 23 height 22
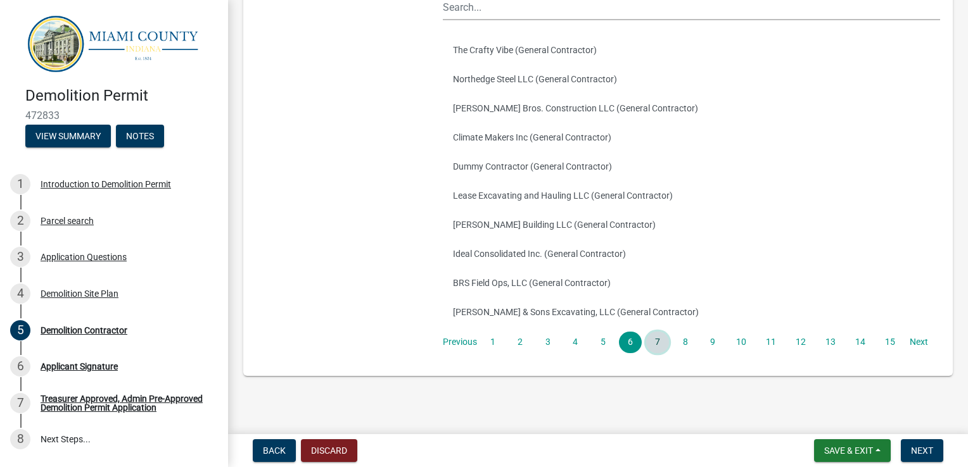
click at [654, 353] on link "7" at bounding box center [657, 343] width 23 height 22
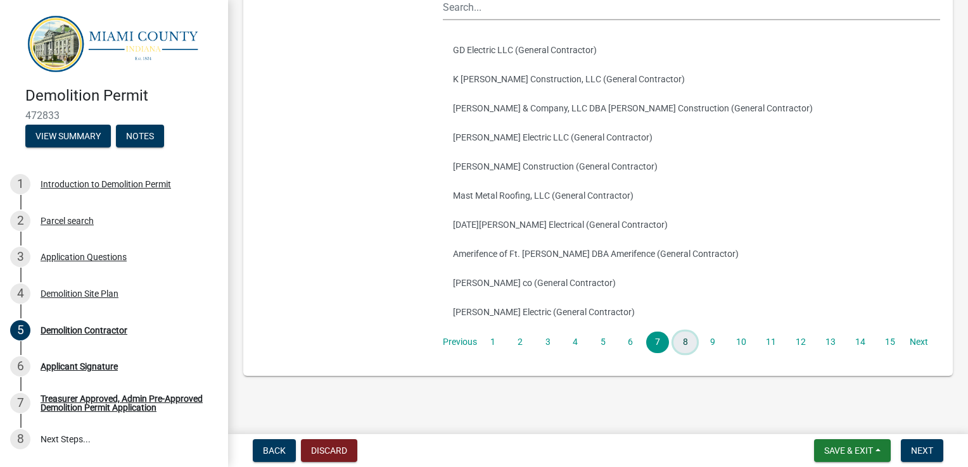
click at [681, 353] on link "8" at bounding box center [684, 343] width 23 height 22
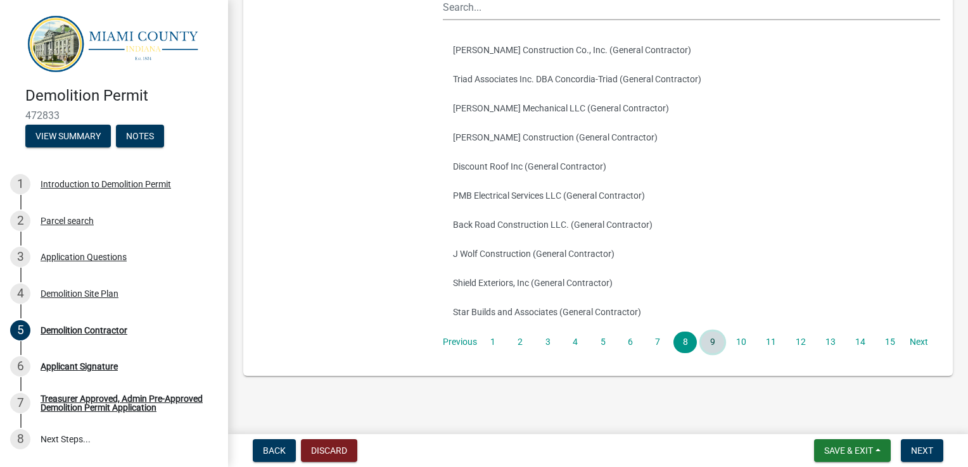
click at [711, 353] on link "9" at bounding box center [712, 343] width 23 height 22
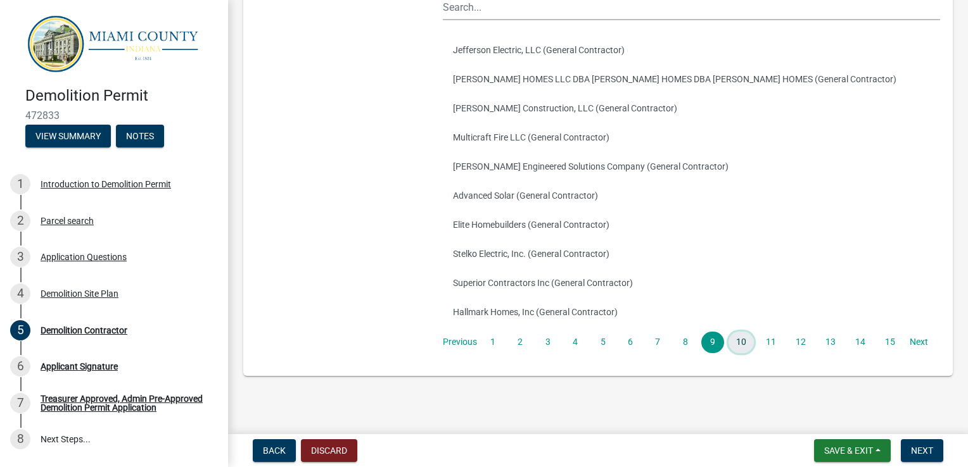
click at [741, 353] on link "10" at bounding box center [740, 343] width 25 height 22
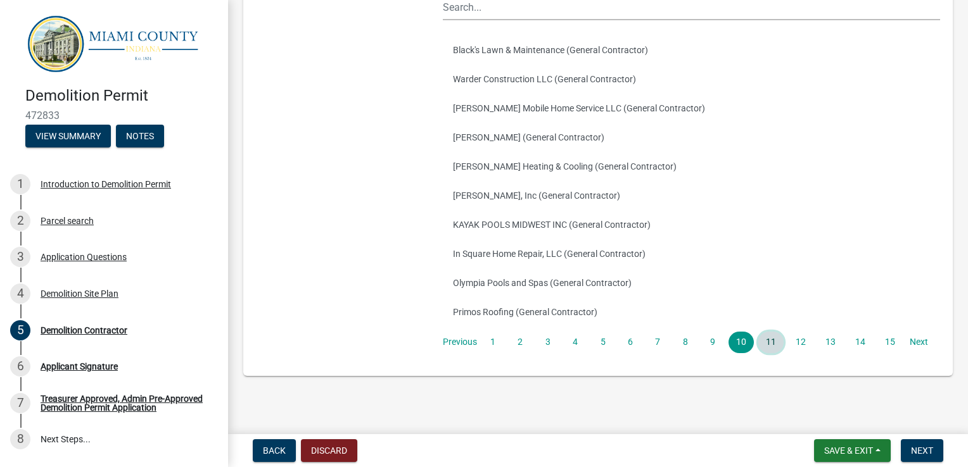
click at [772, 353] on link "11" at bounding box center [770, 343] width 25 height 22
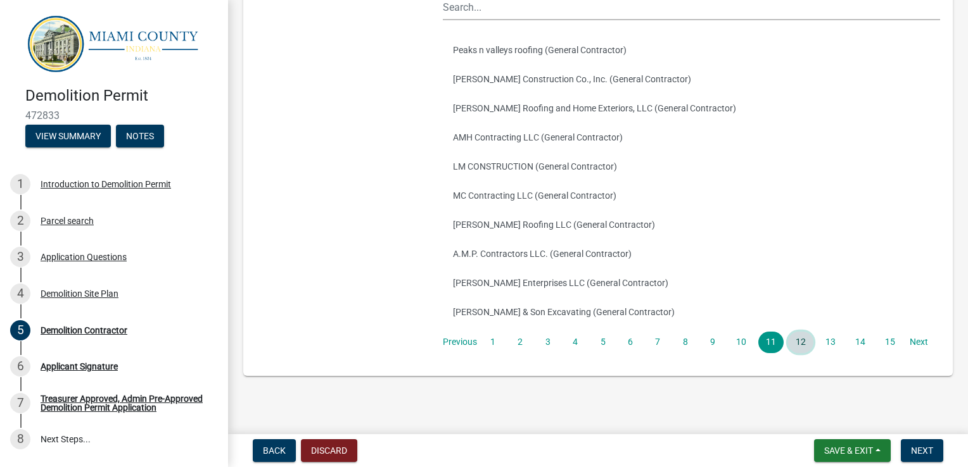
click at [802, 353] on link "12" at bounding box center [800, 343] width 25 height 22
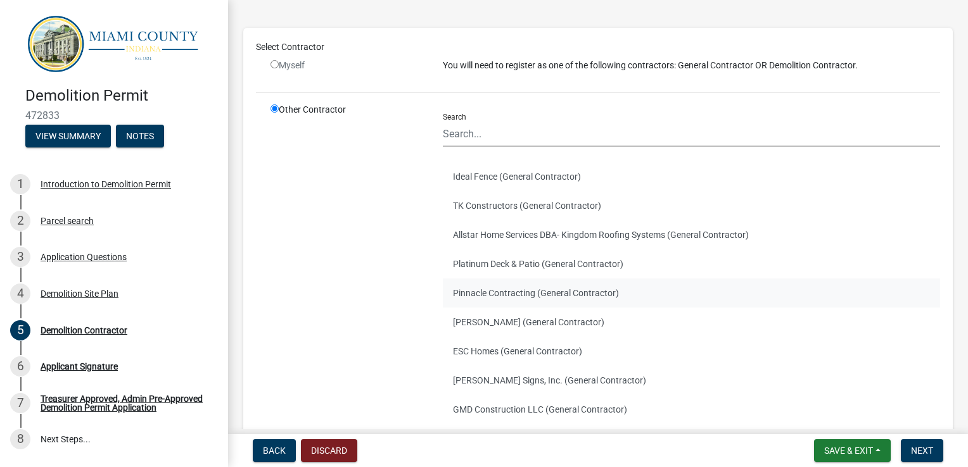
scroll to position [127, 0]
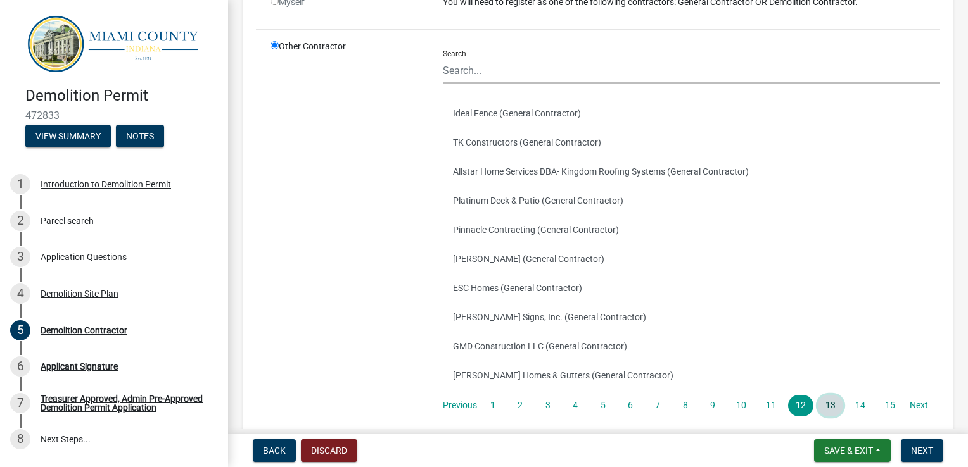
click at [826, 417] on link "13" at bounding box center [830, 406] width 25 height 22
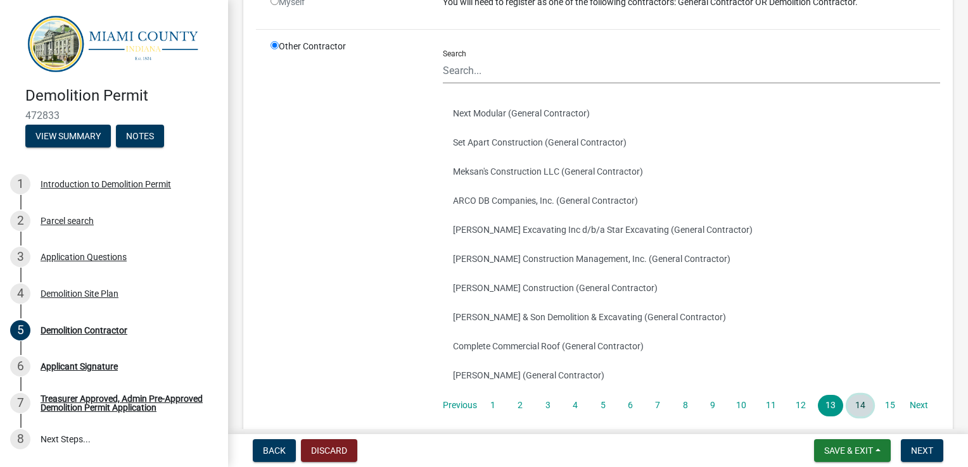
click at [860, 417] on link "14" at bounding box center [859, 406] width 25 height 22
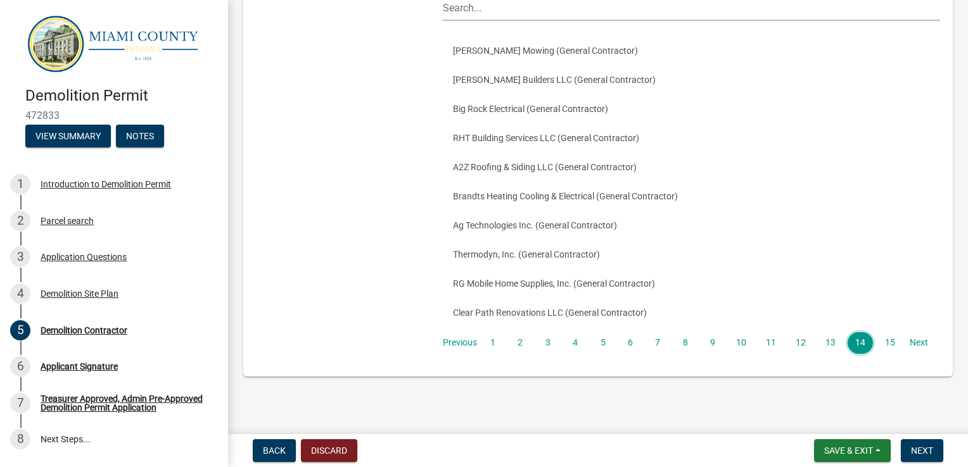
scroll to position [190, 0]
click at [889, 353] on link "15" at bounding box center [889, 343] width 25 height 22
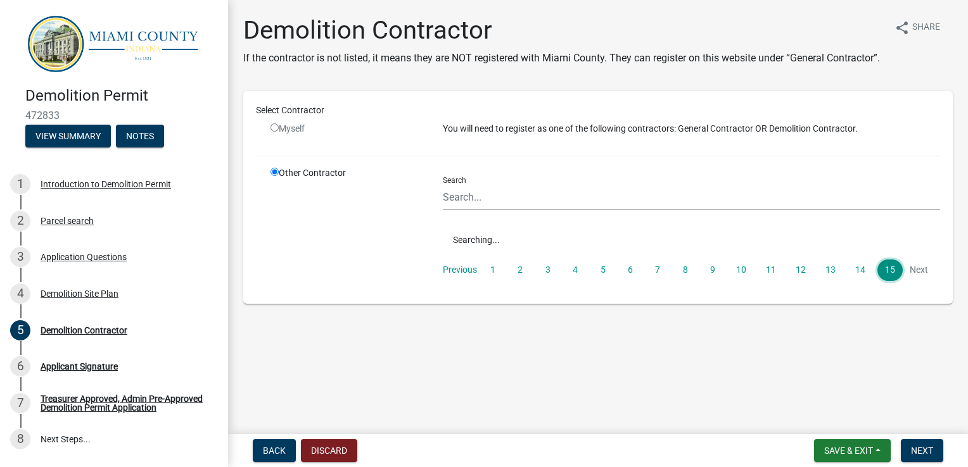
scroll to position [0, 0]
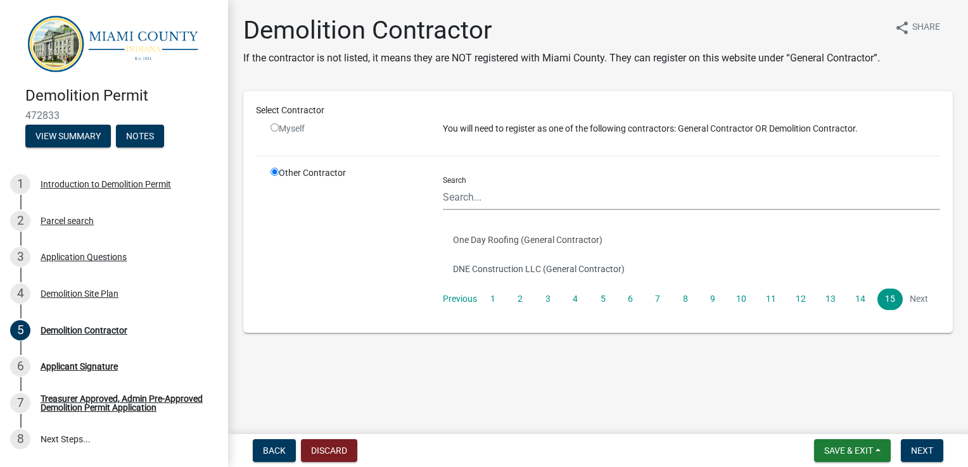
click at [916, 310] on li "Next" at bounding box center [918, 300] width 23 height 22
click at [861, 310] on link "14" at bounding box center [859, 300] width 25 height 22
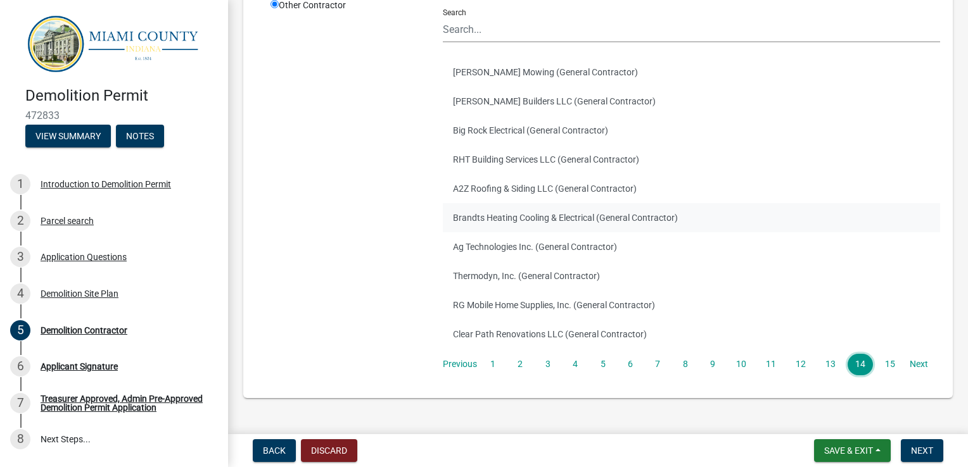
scroll to position [190, 0]
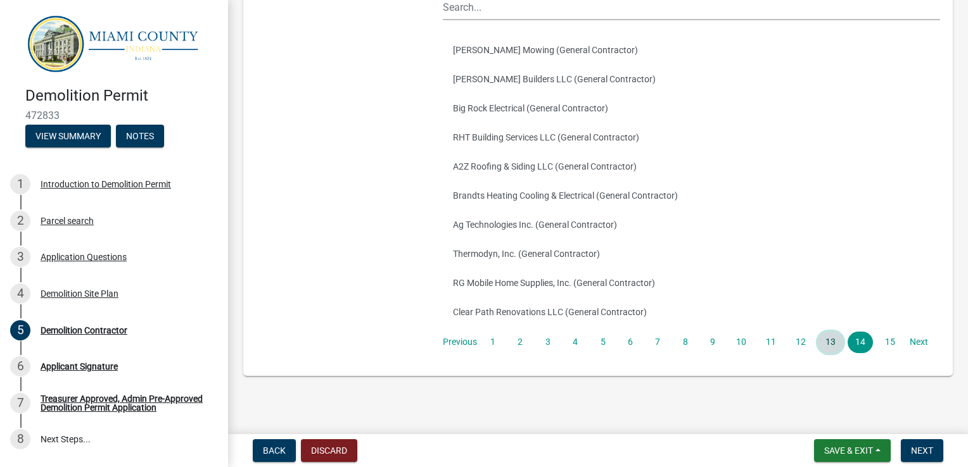
click at [829, 353] on link "13" at bounding box center [830, 343] width 25 height 22
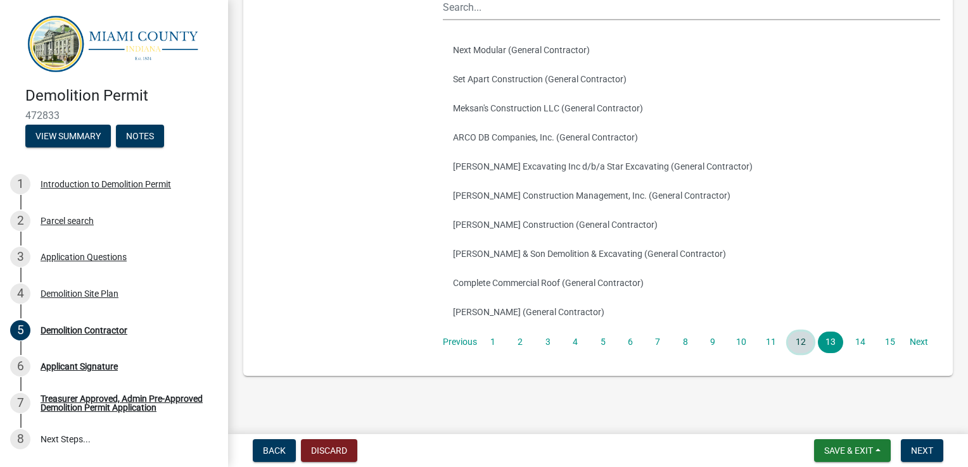
click at [797, 353] on link "12" at bounding box center [800, 343] width 25 height 22
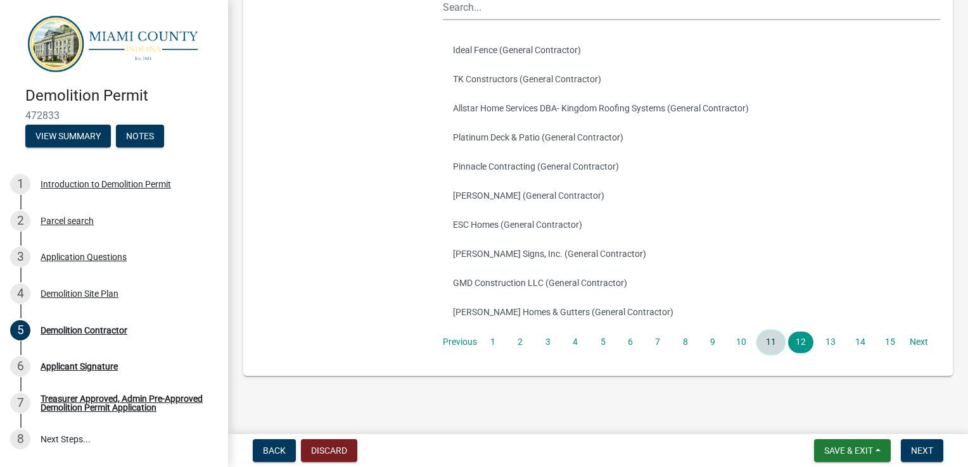
click at [774, 353] on link "11" at bounding box center [770, 343] width 25 height 22
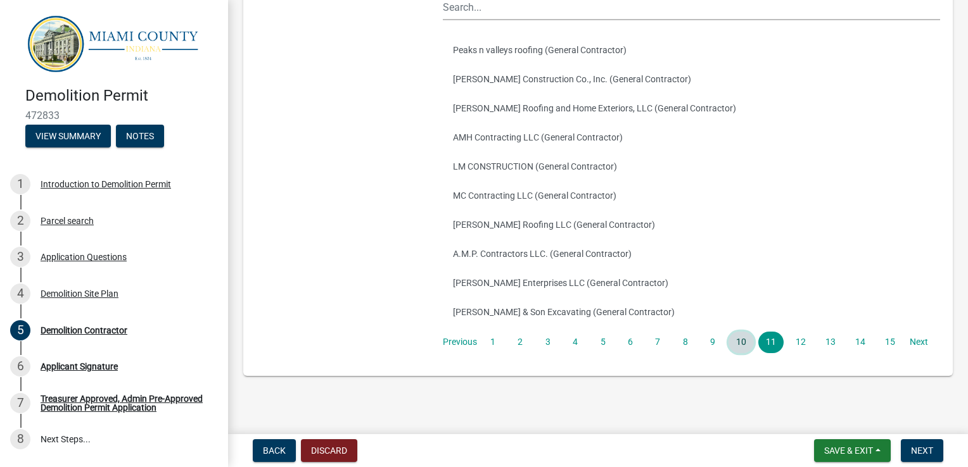
click at [738, 353] on link "10" at bounding box center [740, 343] width 25 height 22
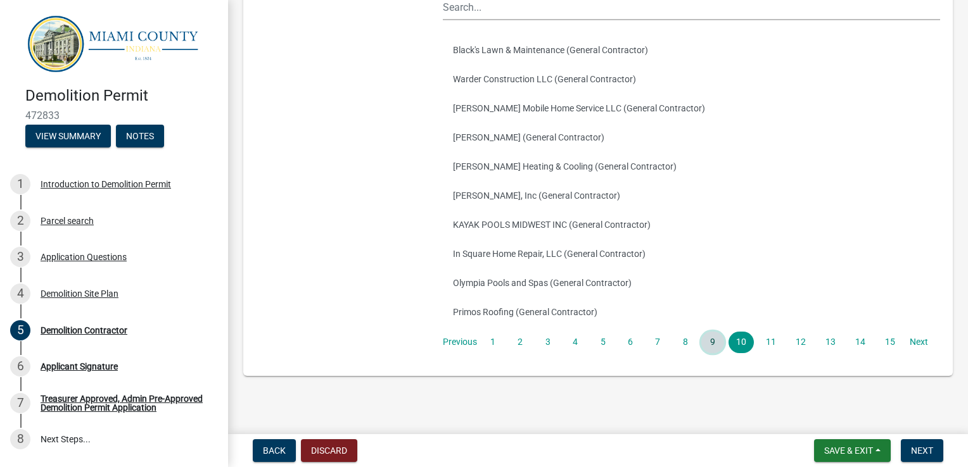
click at [711, 353] on link "9" at bounding box center [712, 343] width 23 height 22
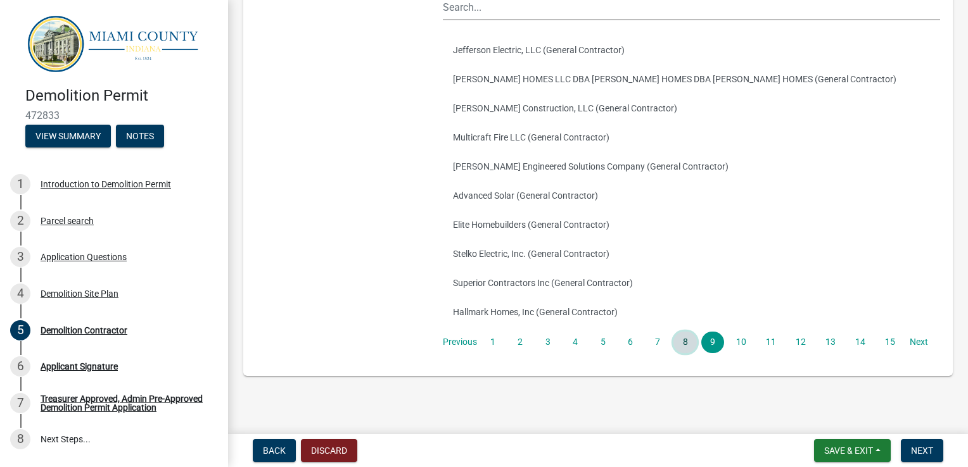
click at [680, 353] on link "8" at bounding box center [684, 343] width 23 height 22
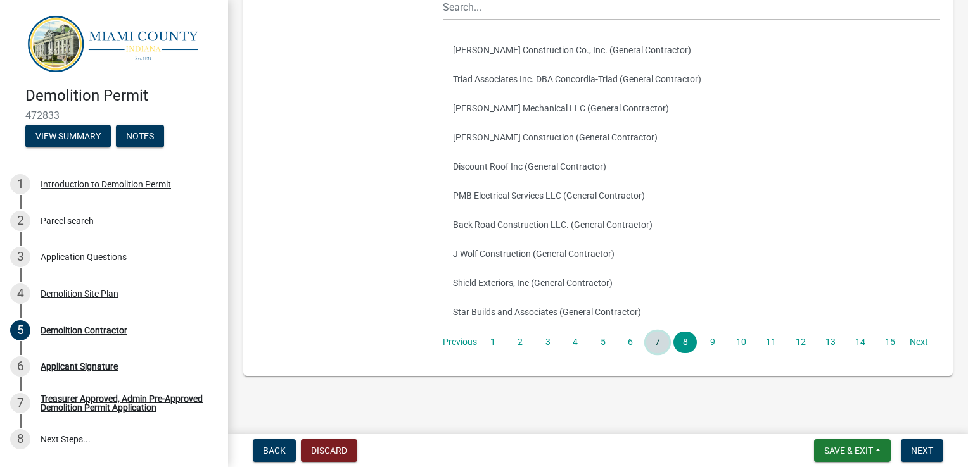
click at [658, 353] on link "7" at bounding box center [657, 343] width 23 height 22
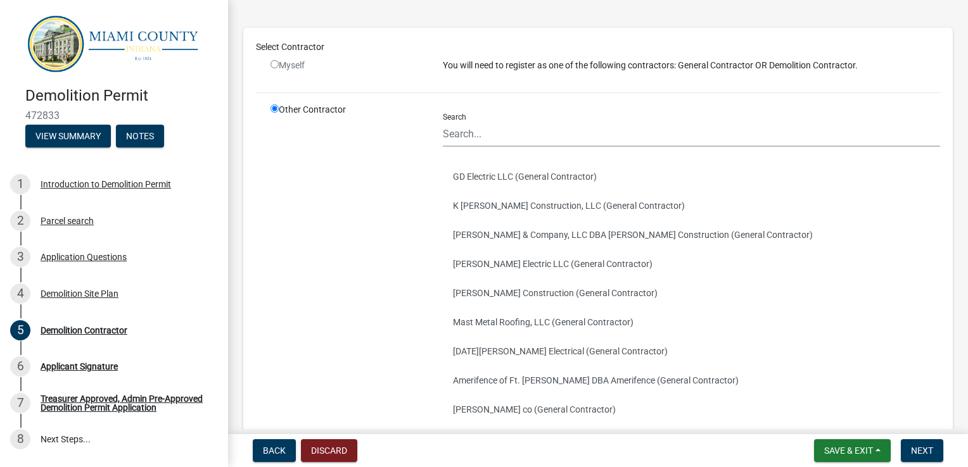
scroll to position [127, 0]
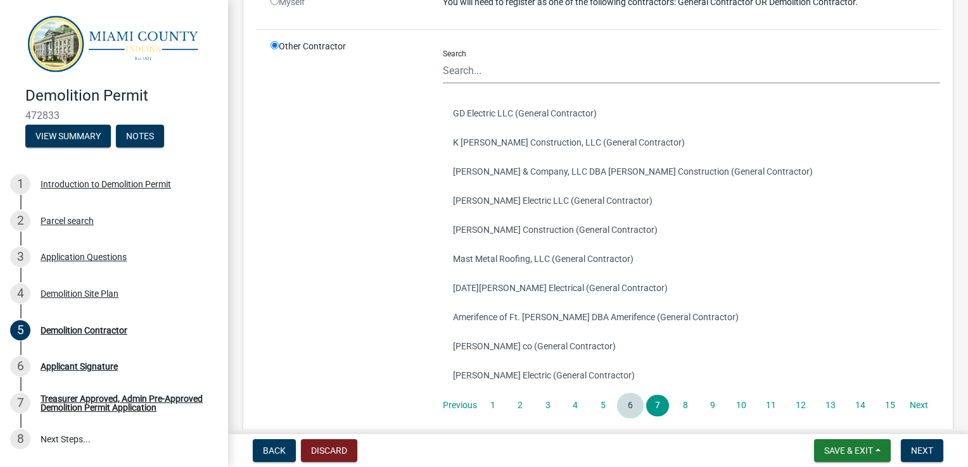
click at [628, 417] on link "6" at bounding box center [630, 406] width 23 height 22
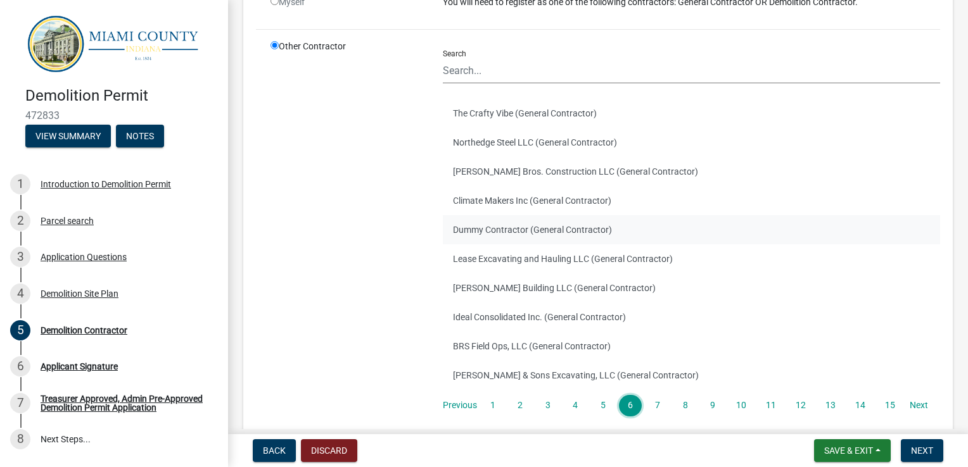
scroll to position [190, 0]
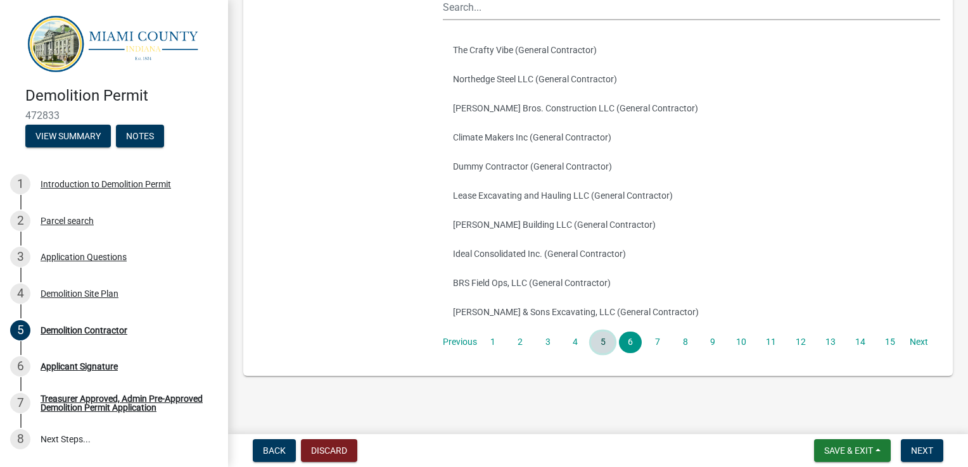
click at [600, 353] on link "5" at bounding box center [602, 343] width 23 height 22
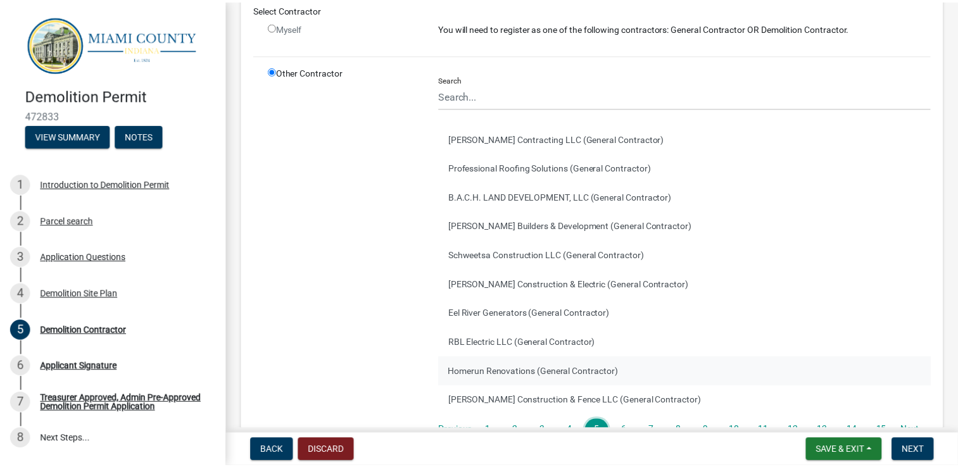
scroll to position [0, 0]
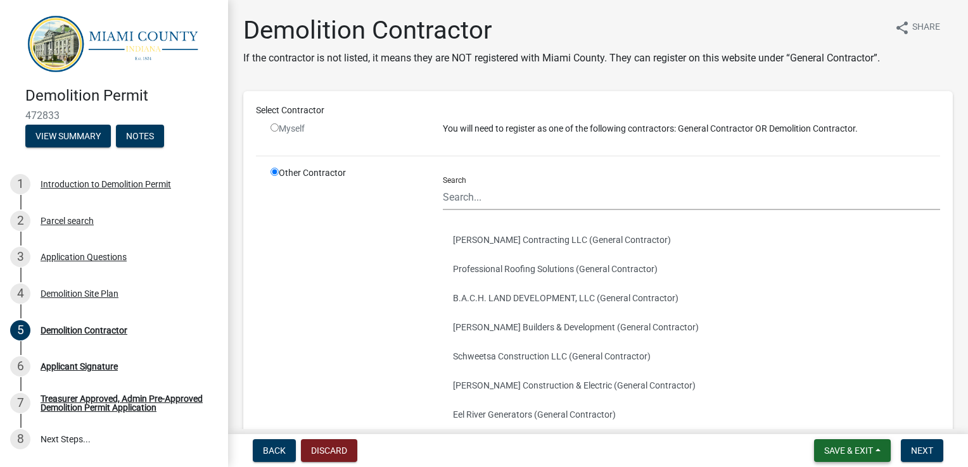
click at [851, 450] on span "Save & Exit" at bounding box center [848, 451] width 49 height 10
click at [831, 419] on button "Save & Exit" at bounding box center [839, 418] width 101 height 30
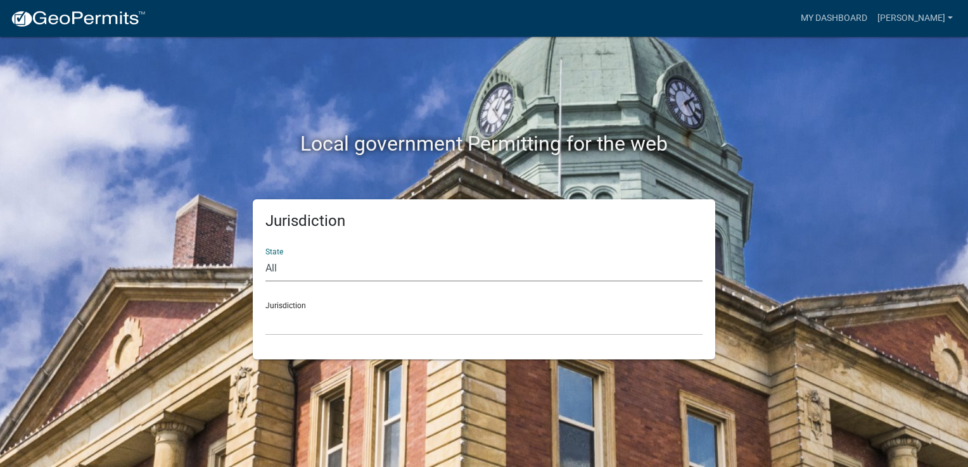
click at [346, 271] on select "All Colorado Georgia Indiana Iowa Kansas Minnesota Ohio South Carolina Wisconsin" at bounding box center [483, 269] width 437 height 26
select select "[US_STATE]"
click at [265, 256] on select "All Colorado Georgia Indiana Iowa Kansas Minnesota Ohio South Carolina Wisconsin" at bounding box center [483, 269] width 437 height 26
click at [307, 307] on div "Jurisdiction City of Charlestown, Indiana City of Jeffersonville, Indiana City …" at bounding box center [483, 314] width 437 height 44
click at [300, 324] on select "City of Charlestown, Indiana City of Jeffersonville, Indiana City of Logansport…" at bounding box center [483, 323] width 437 height 26
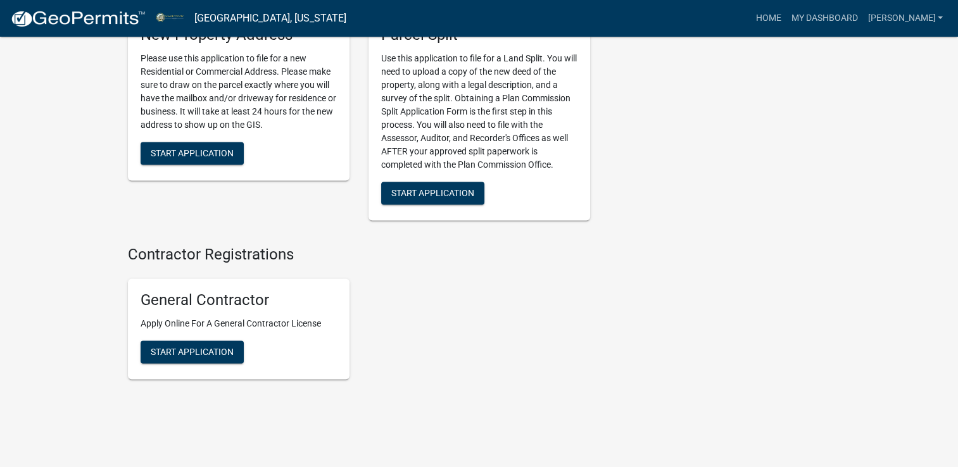
scroll to position [1893, 0]
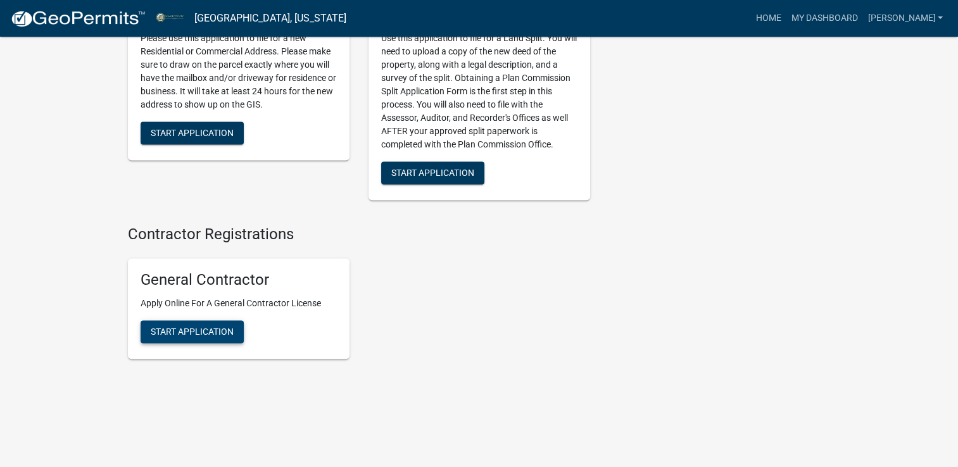
click at [179, 331] on span "Start Application" at bounding box center [192, 332] width 83 height 10
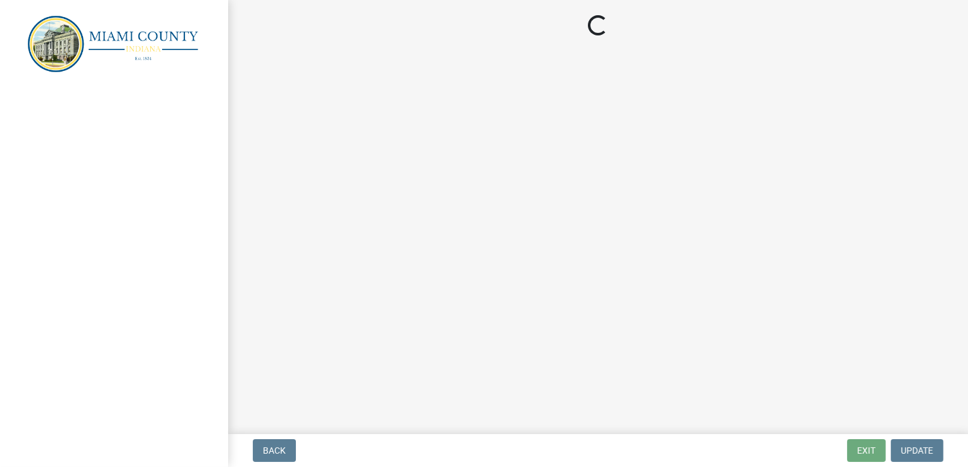
select select "IN"
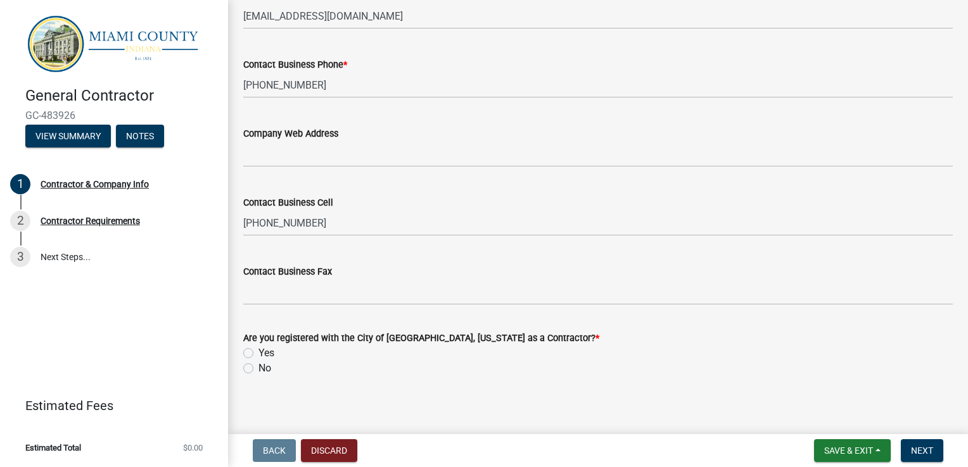
scroll to position [957, 0]
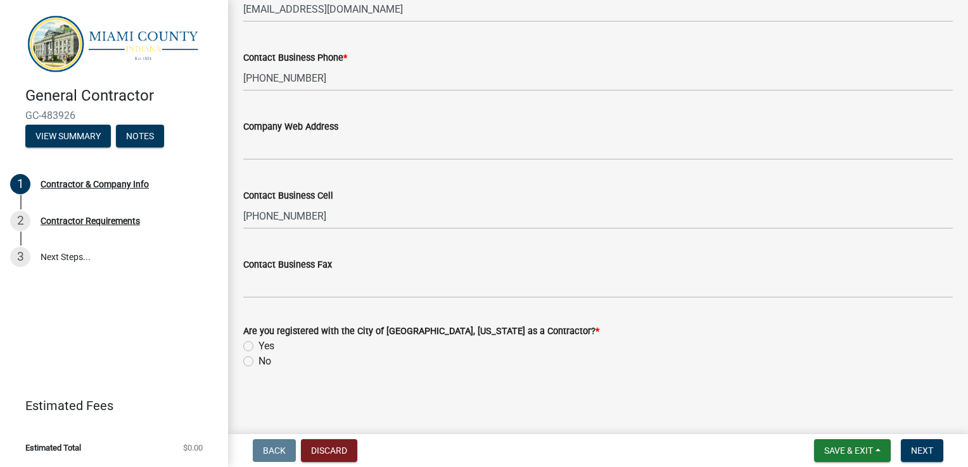
click at [258, 360] on label "No" at bounding box center [264, 361] width 13 height 15
click at [258, 360] on input "No" at bounding box center [262, 358] width 8 height 8
radio input "true"
click at [923, 451] on span "Next" at bounding box center [922, 451] width 22 height 10
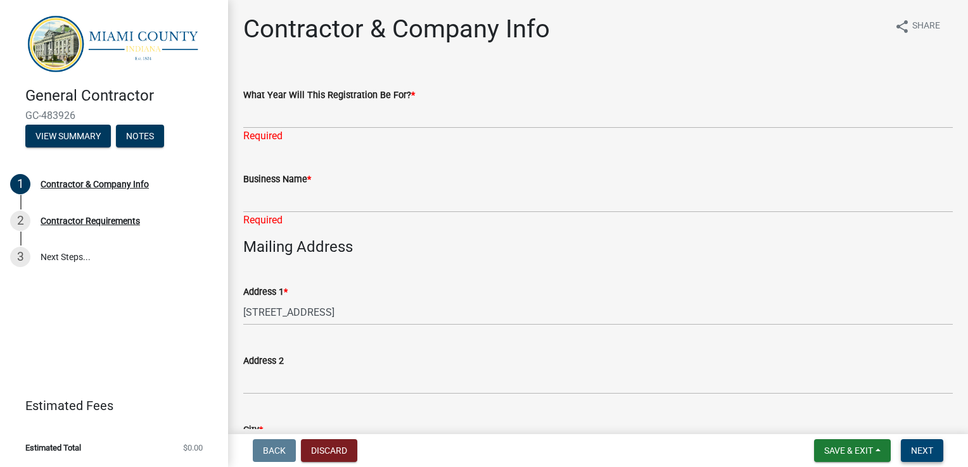
scroll to position [0, 0]
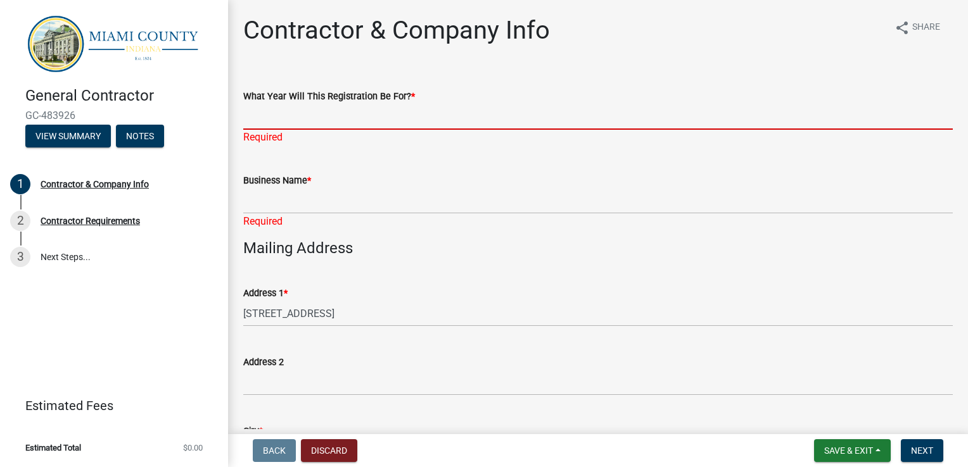
click at [269, 115] on input "What Year Will This Registration Be For? *" at bounding box center [597, 117] width 709 height 26
click at [280, 153] on wm-data-entity-input "What Year Will This Registration Be For? * Required" at bounding box center [597, 113] width 709 height 84
click at [275, 118] on input "What Year Will This Registration Be For? *" at bounding box center [597, 117] width 709 height 26
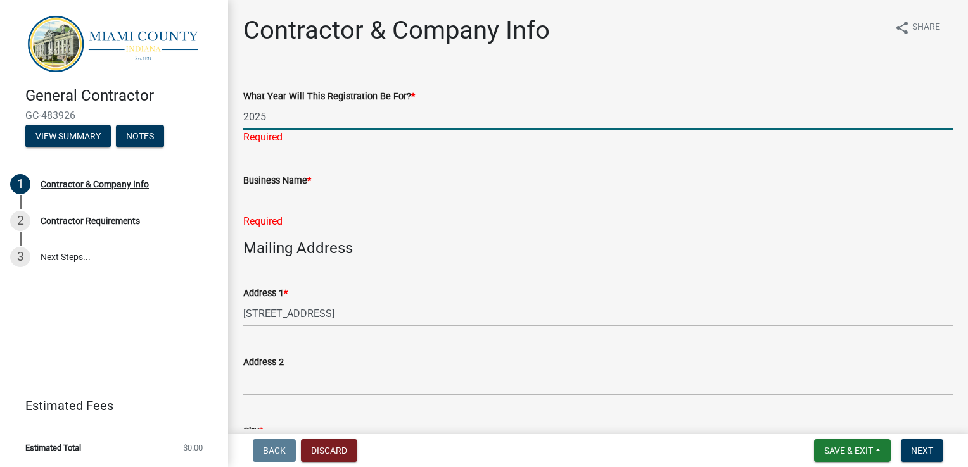
type input "2025"
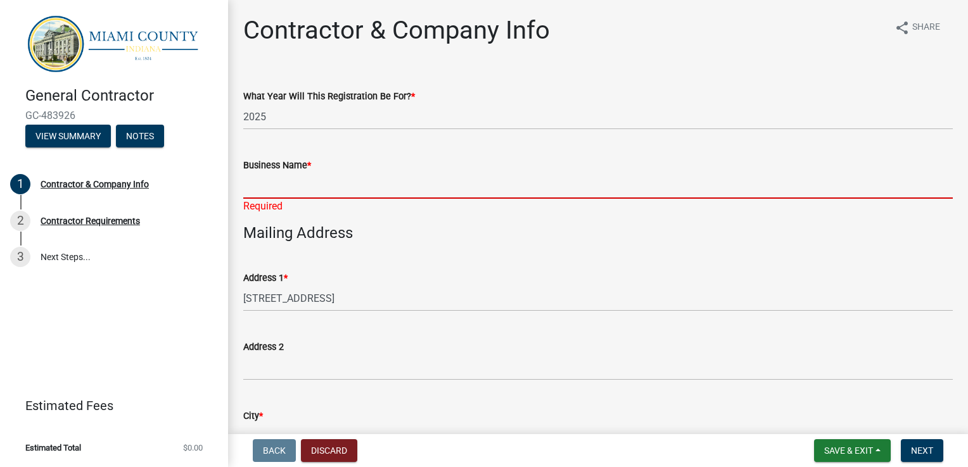
click at [282, 192] on input "Business Name *" at bounding box center [597, 186] width 709 height 26
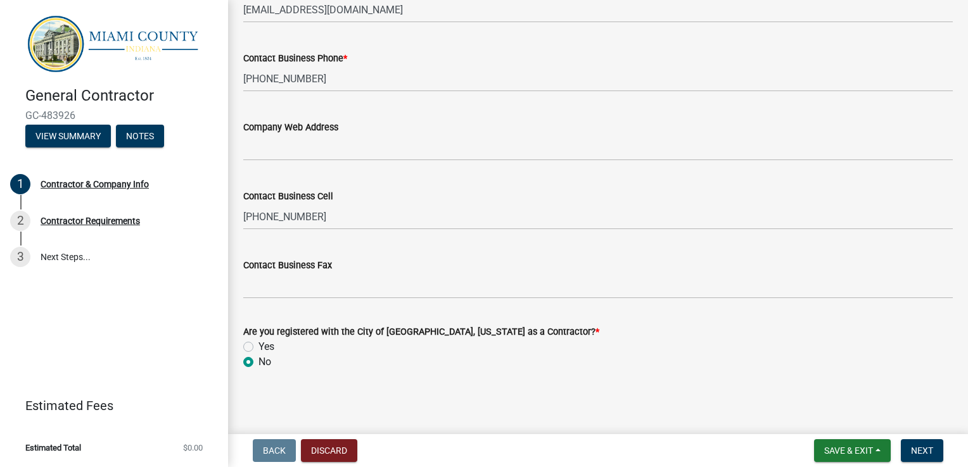
scroll to position [972, 0]
type input "mr [PERSON_NAME]"
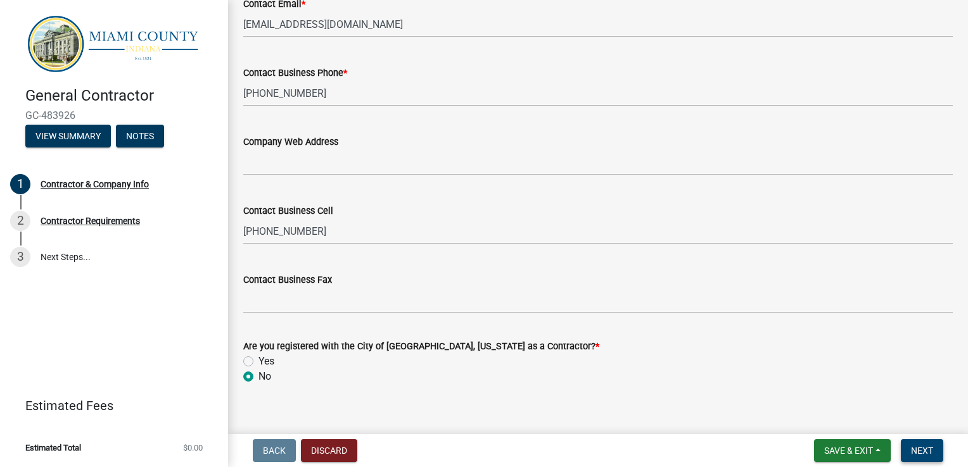
click at [928, 452] on span "Next" at bounding box center [922, 451] width 22 height 10
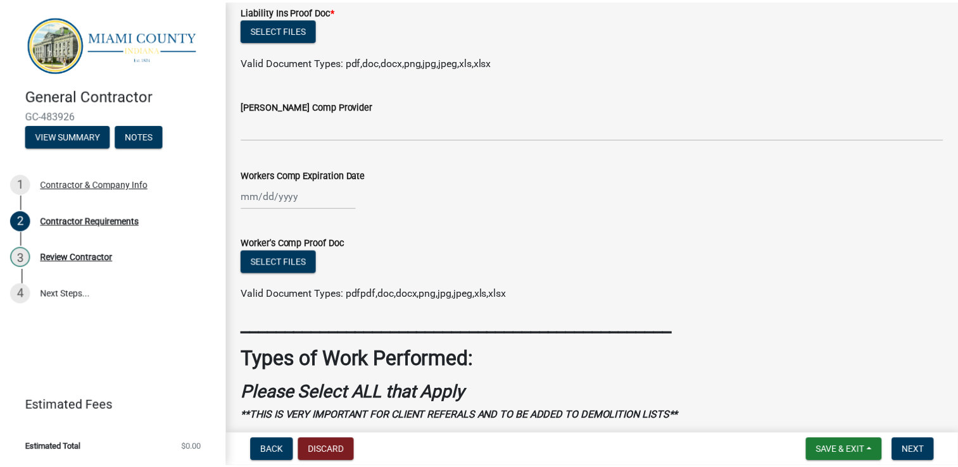
scroll to position [147, 0]
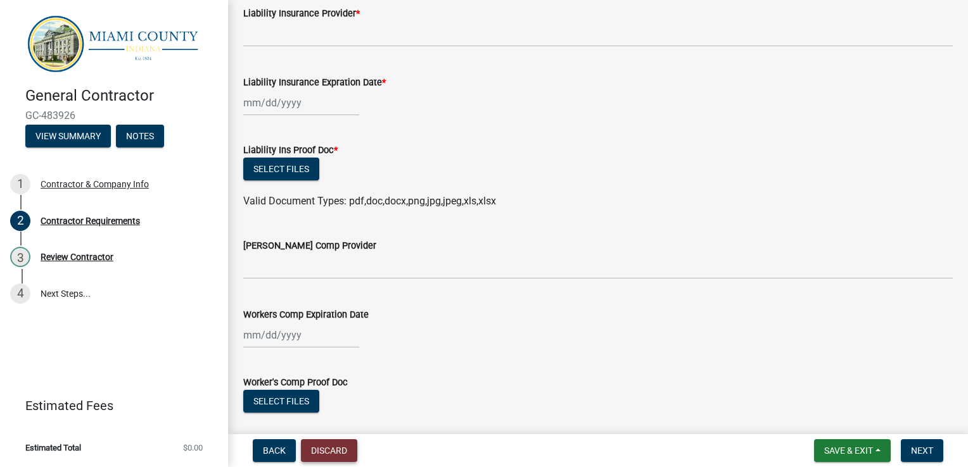
click at [335, 446] on button "Discard" at bounding box center [329, 451] width 56 height 23
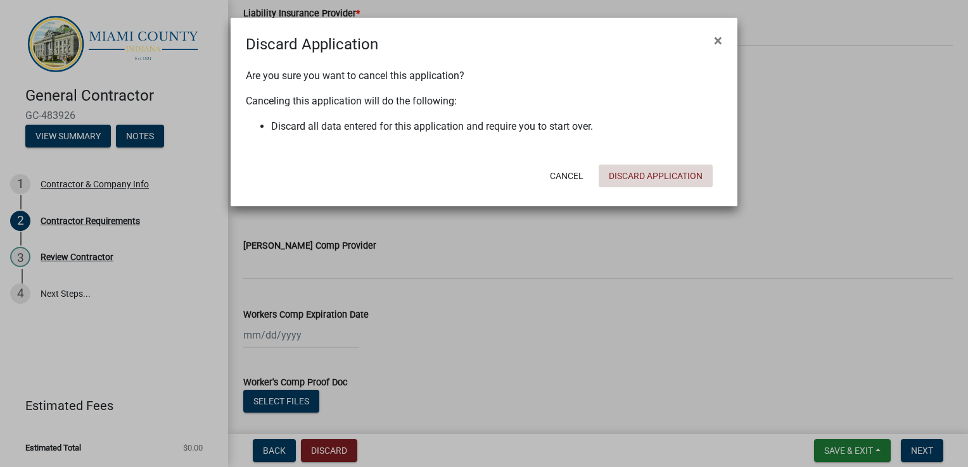
click at [661, 177] on button "Discard Application" at bounding box center [655, 176] width 114 height 23
